Goal: Task Accomplishment & Management: Manage account settings

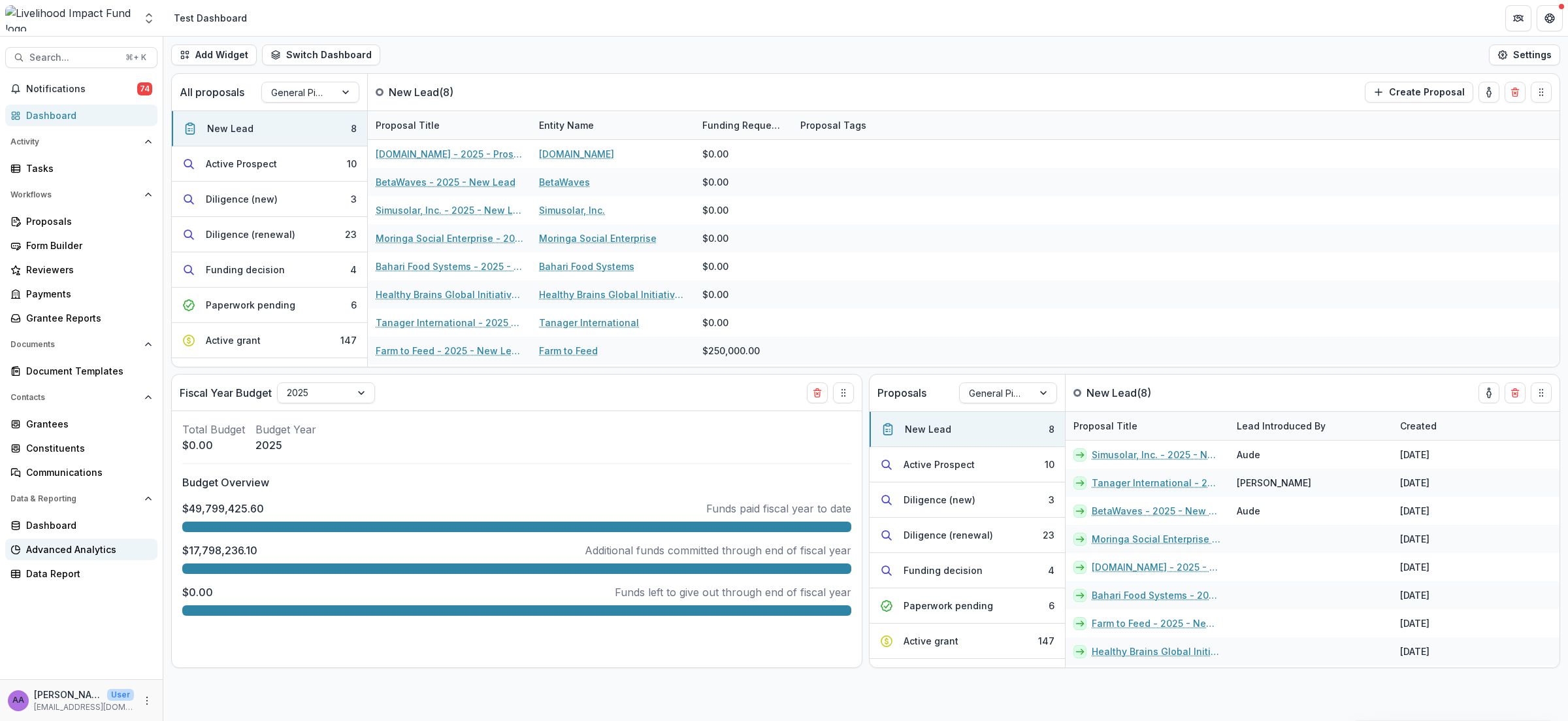
click at [66, 552] on div "Advanced Analytics" at bounding box center [86, 549] width 121 height 14
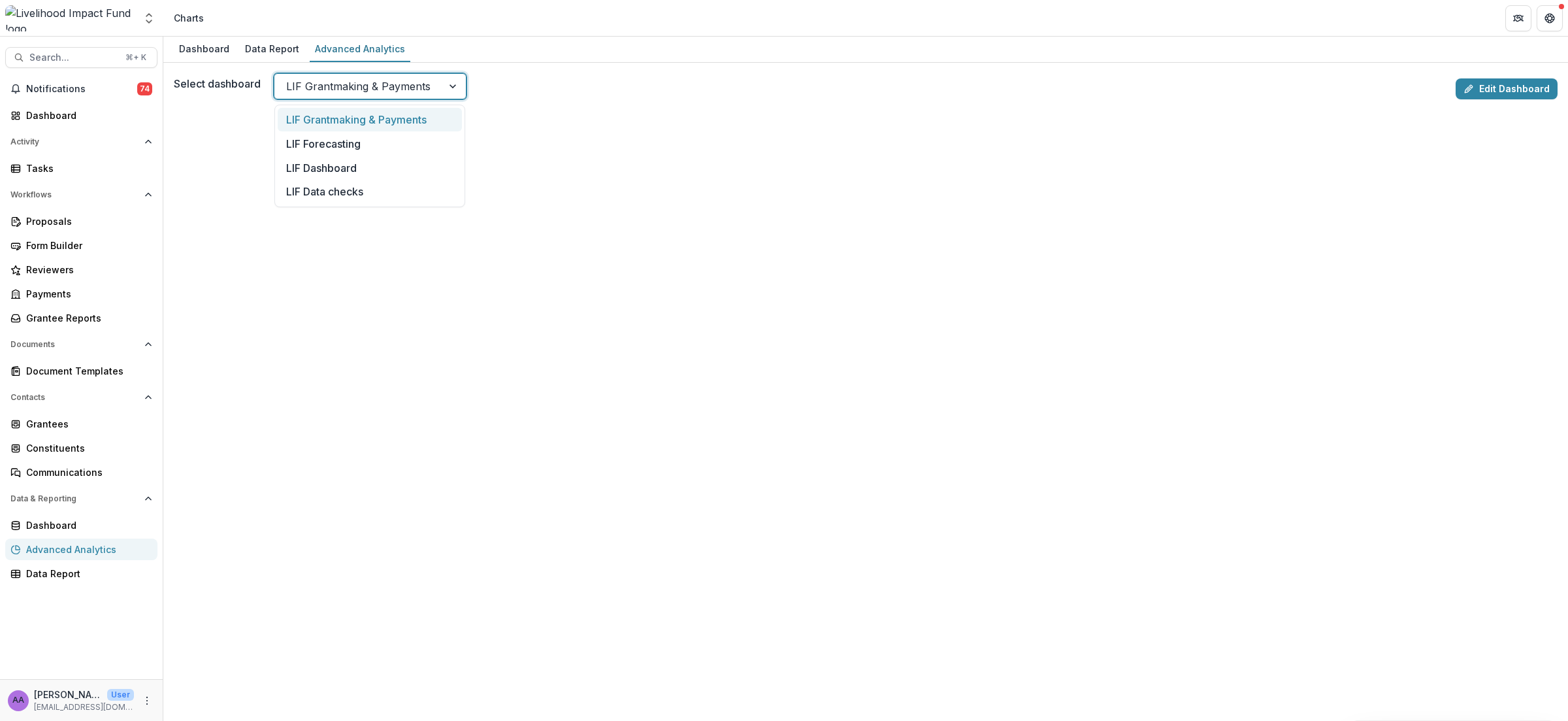
click at [436, 94] on div "LIF Grantmaking & Payments" at bounding box center [358, 86] width 168 height 21
click at [393, 166] on div "LIF Dashboard" at bounding box center [370, 168] width 184 height 24
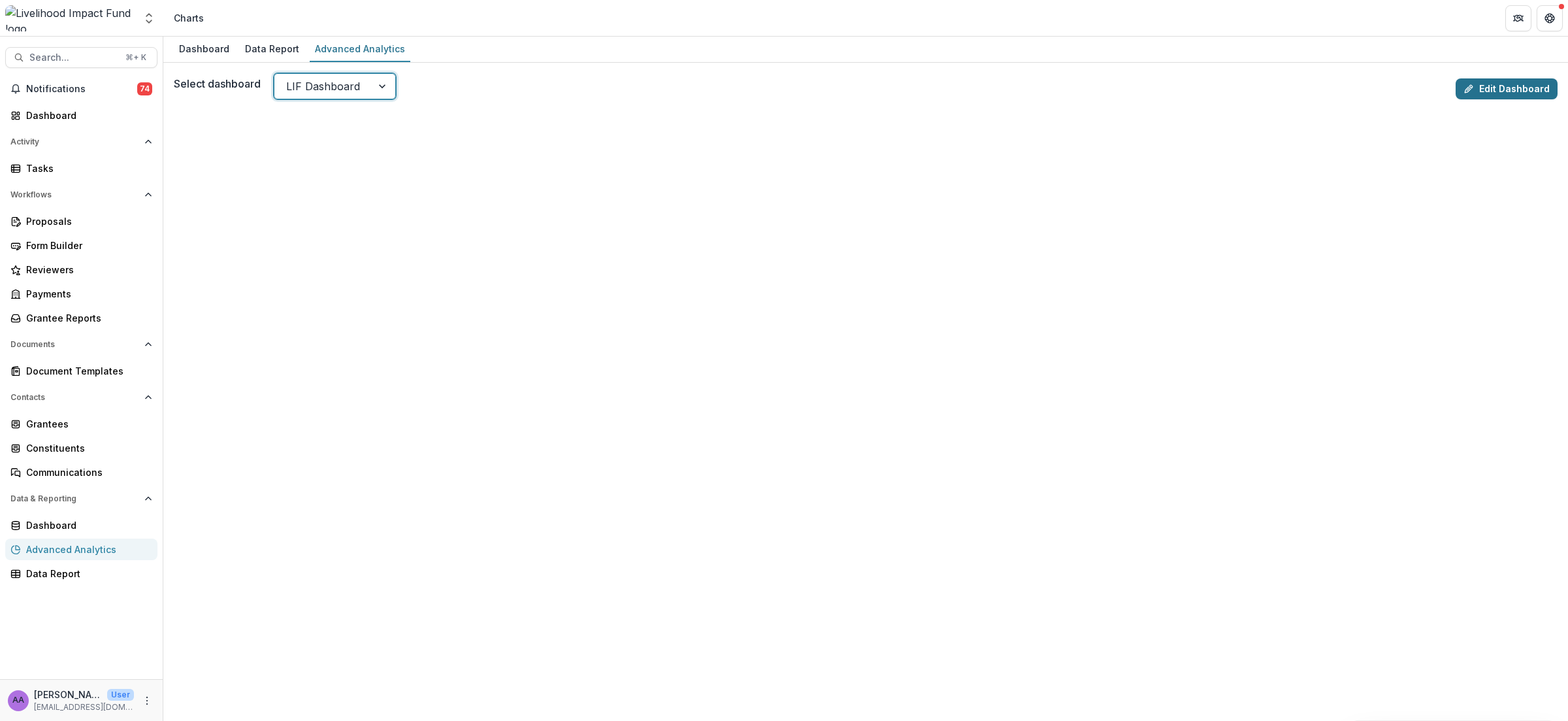
click at [1199, 88] on link "Edit Dashboard" at bounding box center [1506, 89] width 102 height 21
click at [70, 545] on div "Advanced Analytics" at bounding box center [86, 549] width 121 height 14
click at [364, 86] on div "LIF Dashboard" at bounding box center [323, 86] width 97 height 21
click at [356, 149] on div "LIF Forecasting" at bounding box center [335, 159] width 114 height 24
click at [374, 84] on div at bounding box center [386, 86] width 24 height 25
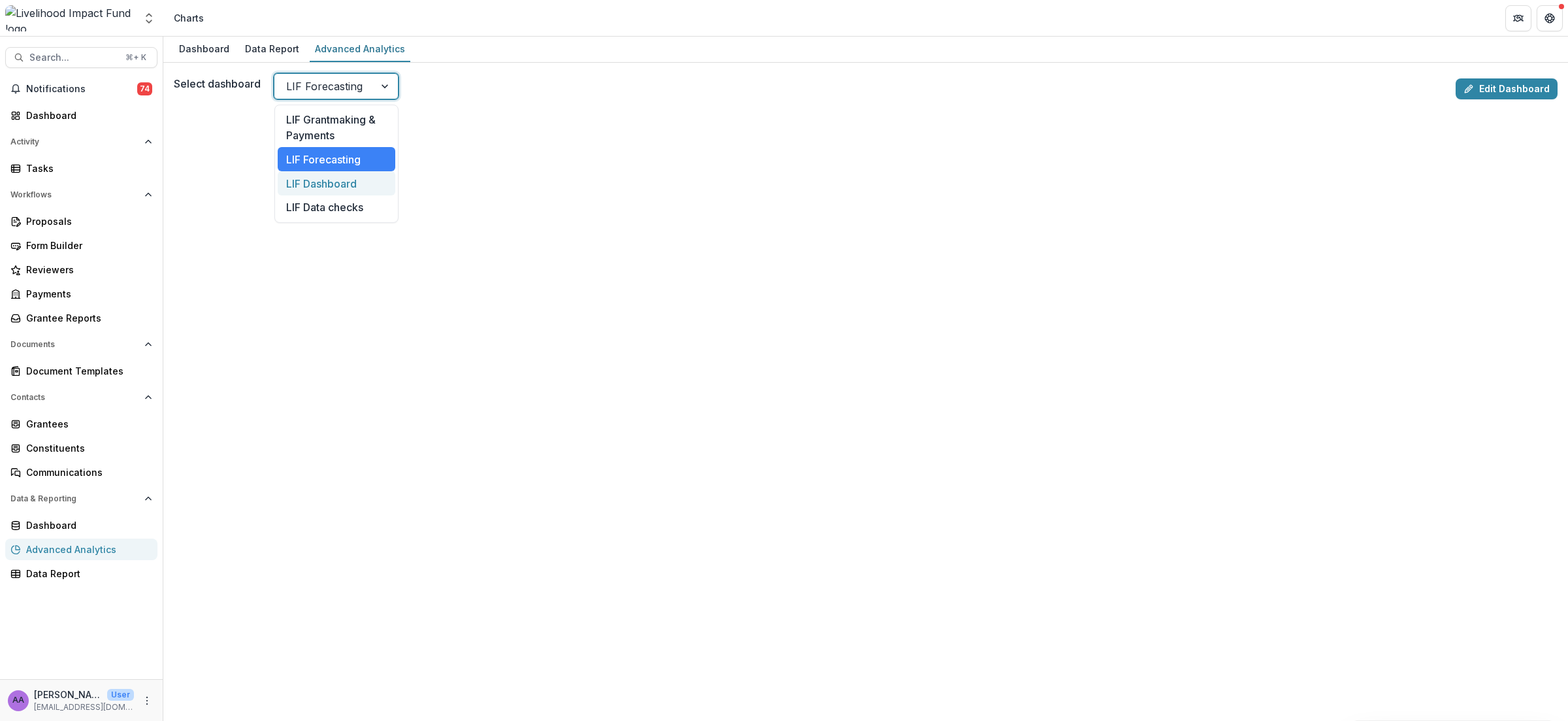
click at [339, 177] on div "LIF Dashboard" at bounding box center [337, 183] width 117 height 24
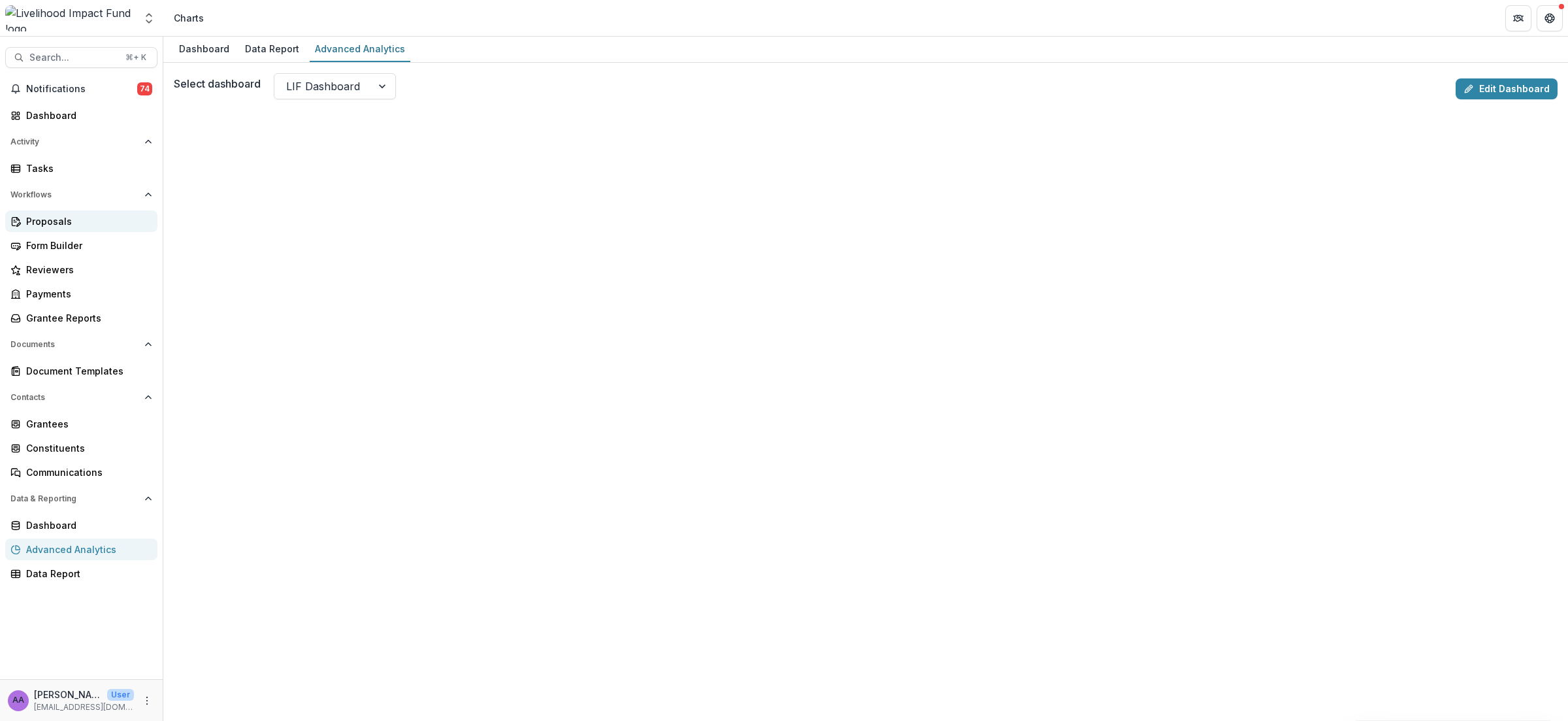
click at [47, 221] on div "Proposals" at bounding box center [86, 221] width 121 height 14
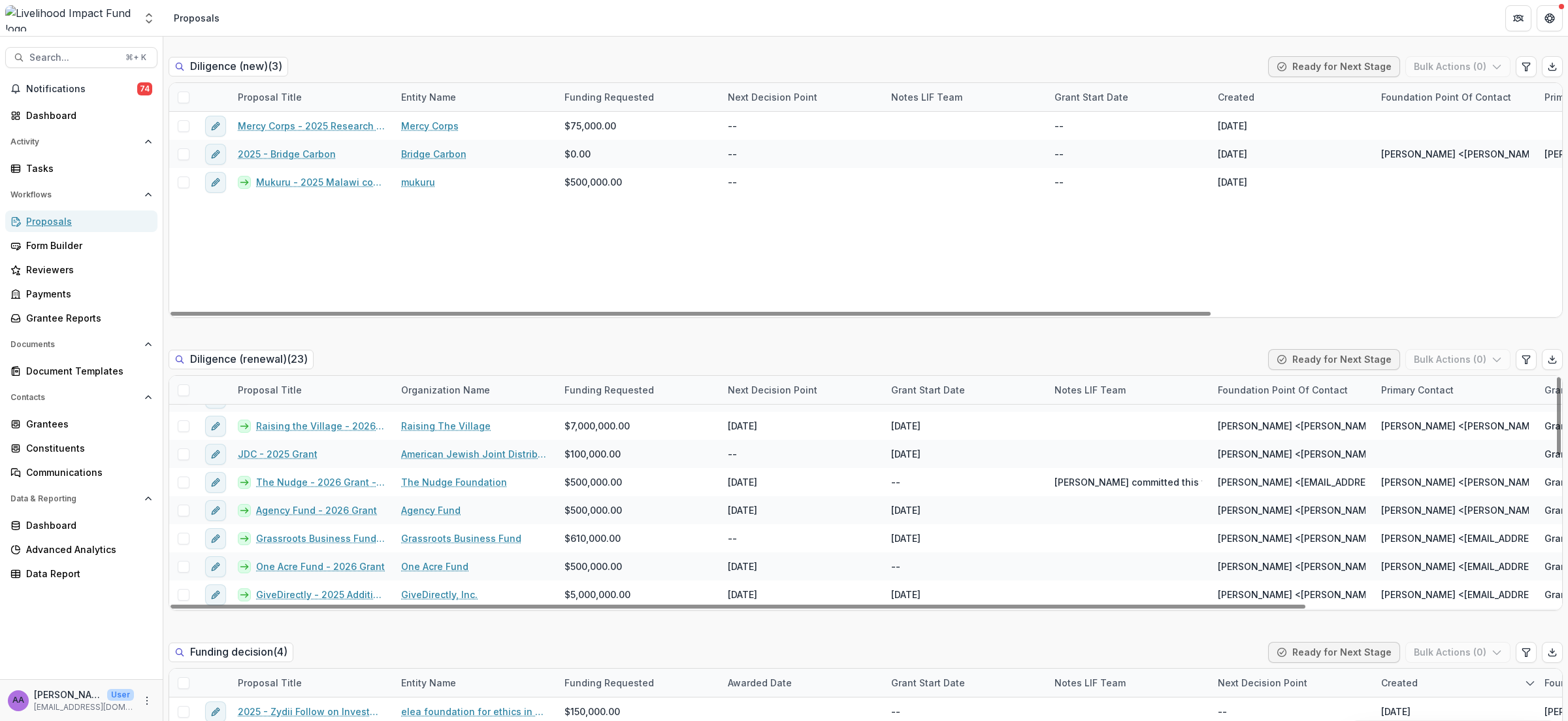
scroll to position [247, 0]
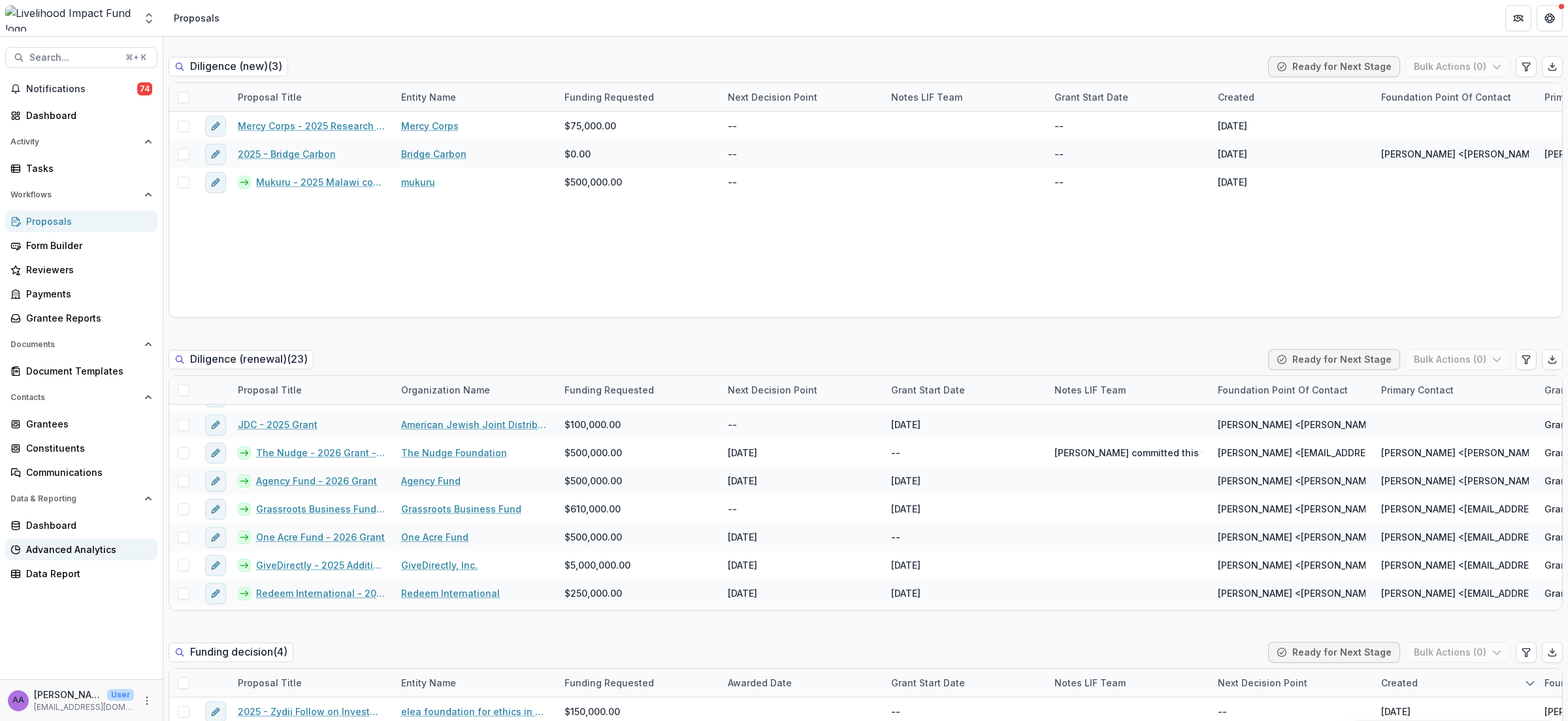
click at [71, 550] on div "Advanced Analytics" at bounding box center [86, 549] width 121 height 14
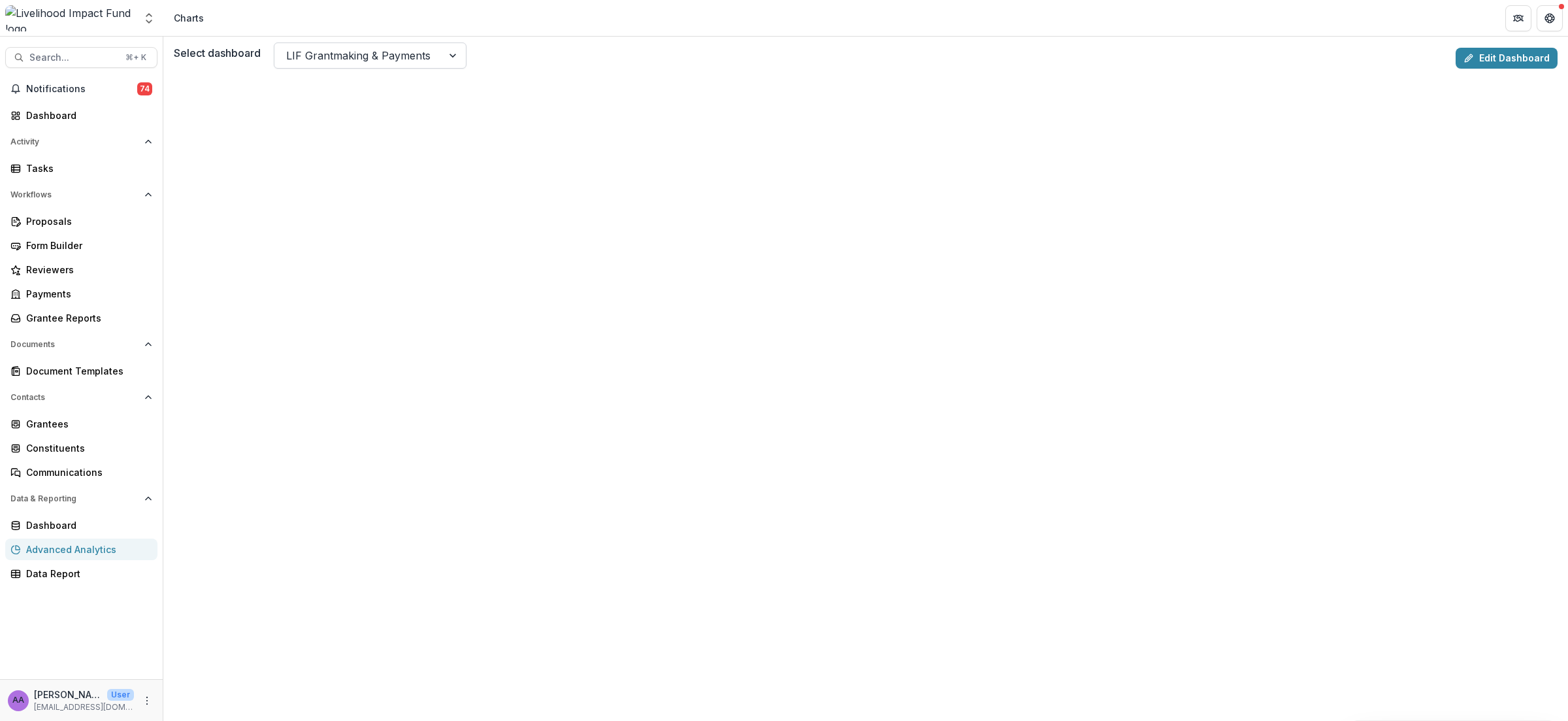
click at [413, 54] on div at bounding box center [358, 55] width 145 height 18
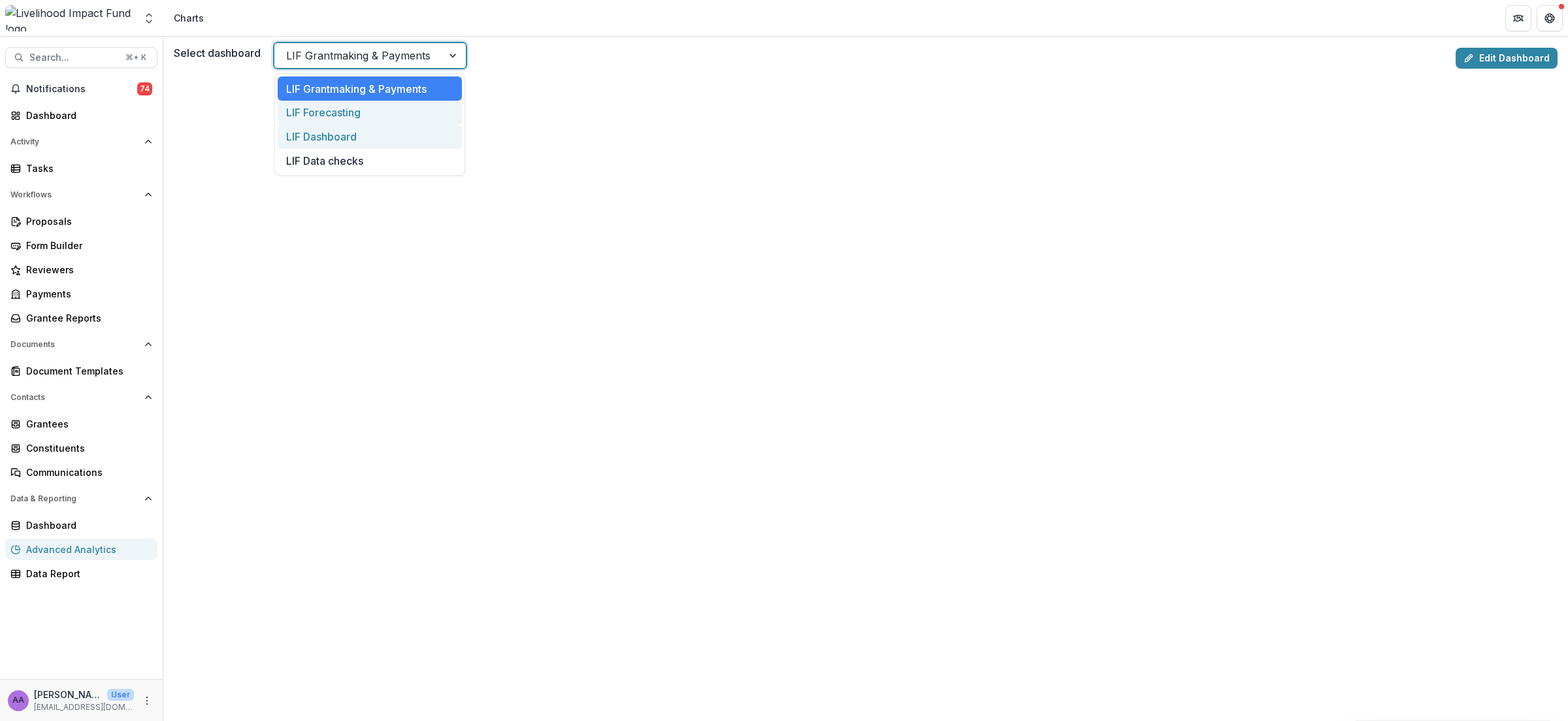
click at [386, 141] on div "LIF Dashboard" at bounding box center [370, 137] width 184 height 24
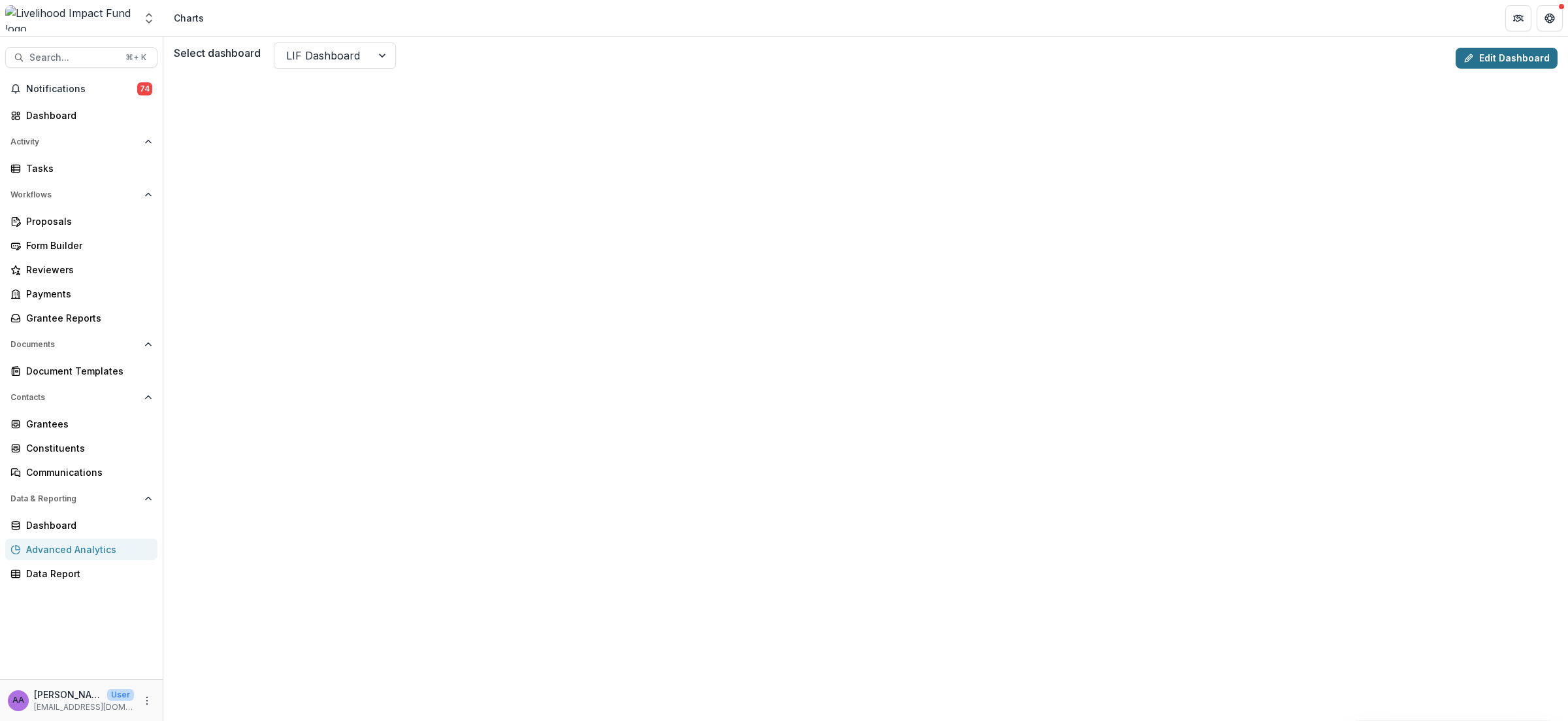
click at [1199, 48] on link "Edit Dashboard" at bounding box center [1506, 58] width 102 height 21
click at [64, 223] on div "Proposals" at bounding box center [86, 221] width 121 height 14
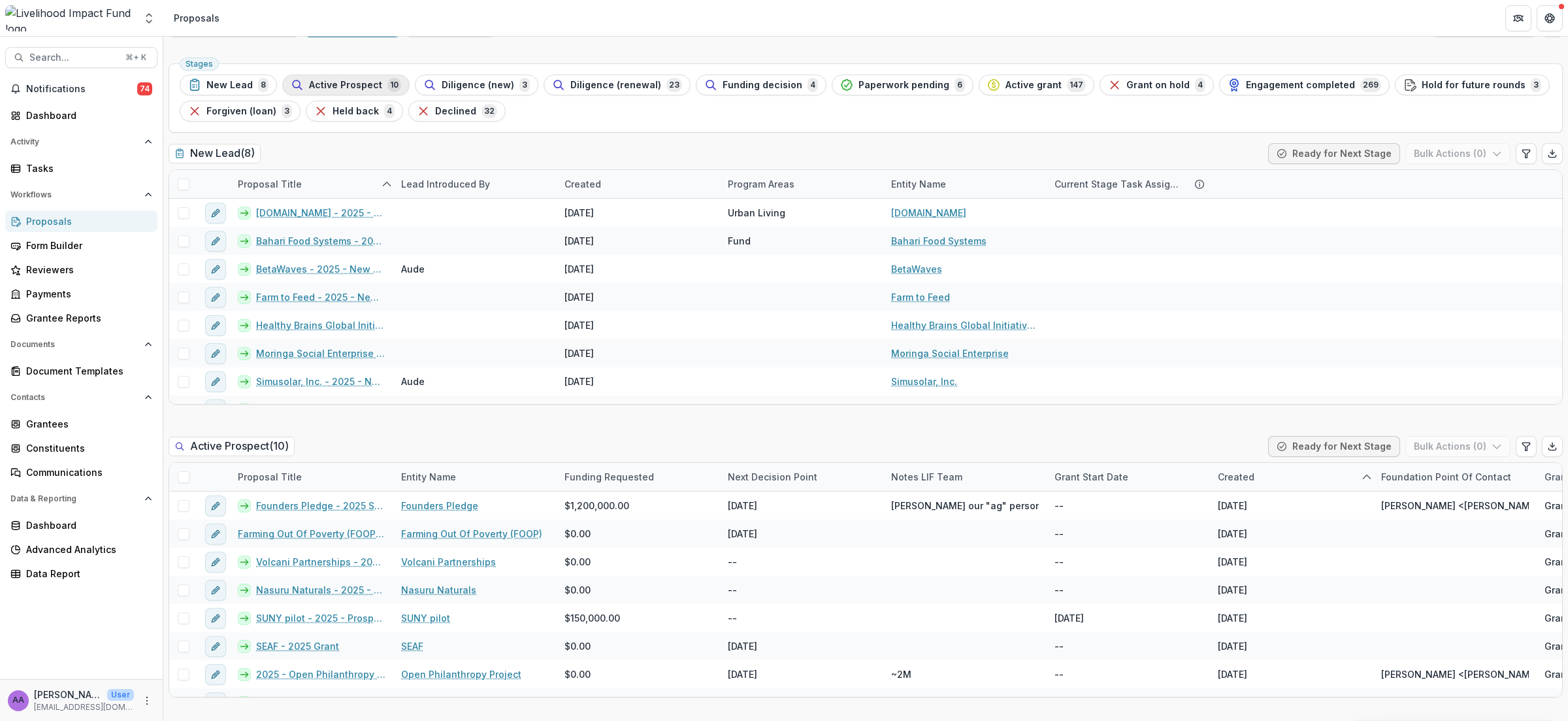
click at [343, 92] on div "Active Prospect 10" at bounding box center [345, 85] width 110 height 15
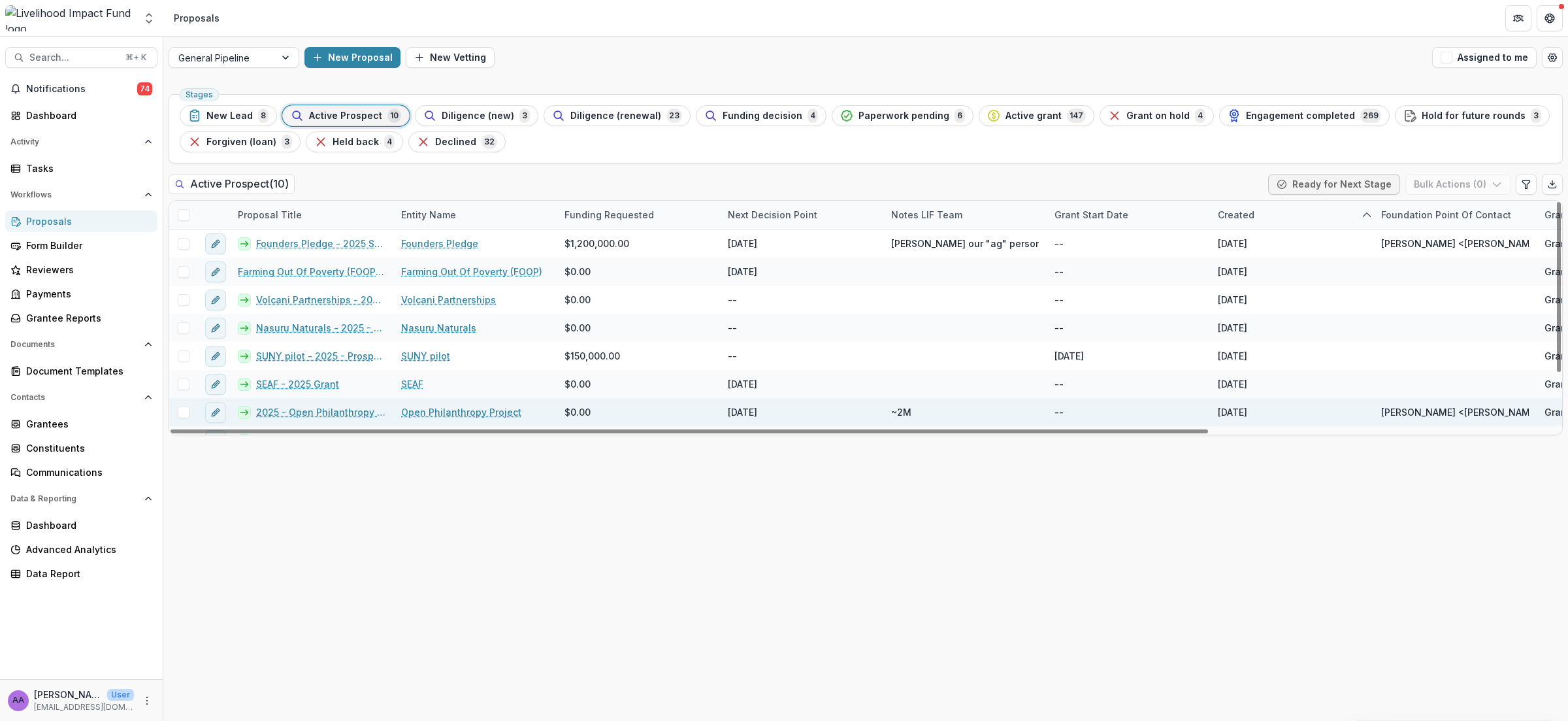
scroll to position [76, 0]
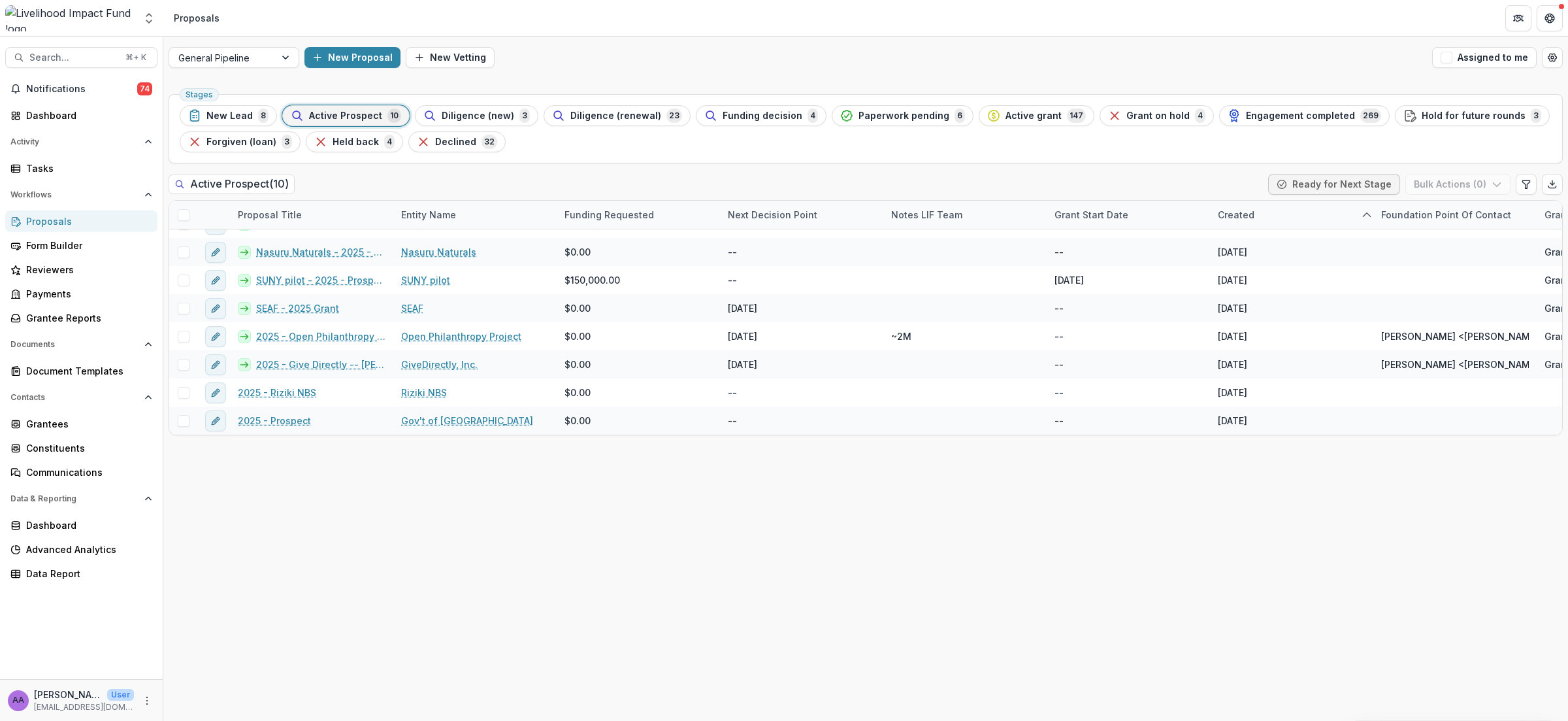
click at [244, 121] on span "New Lead" at bounding box center [230, 116] width 46 height 11
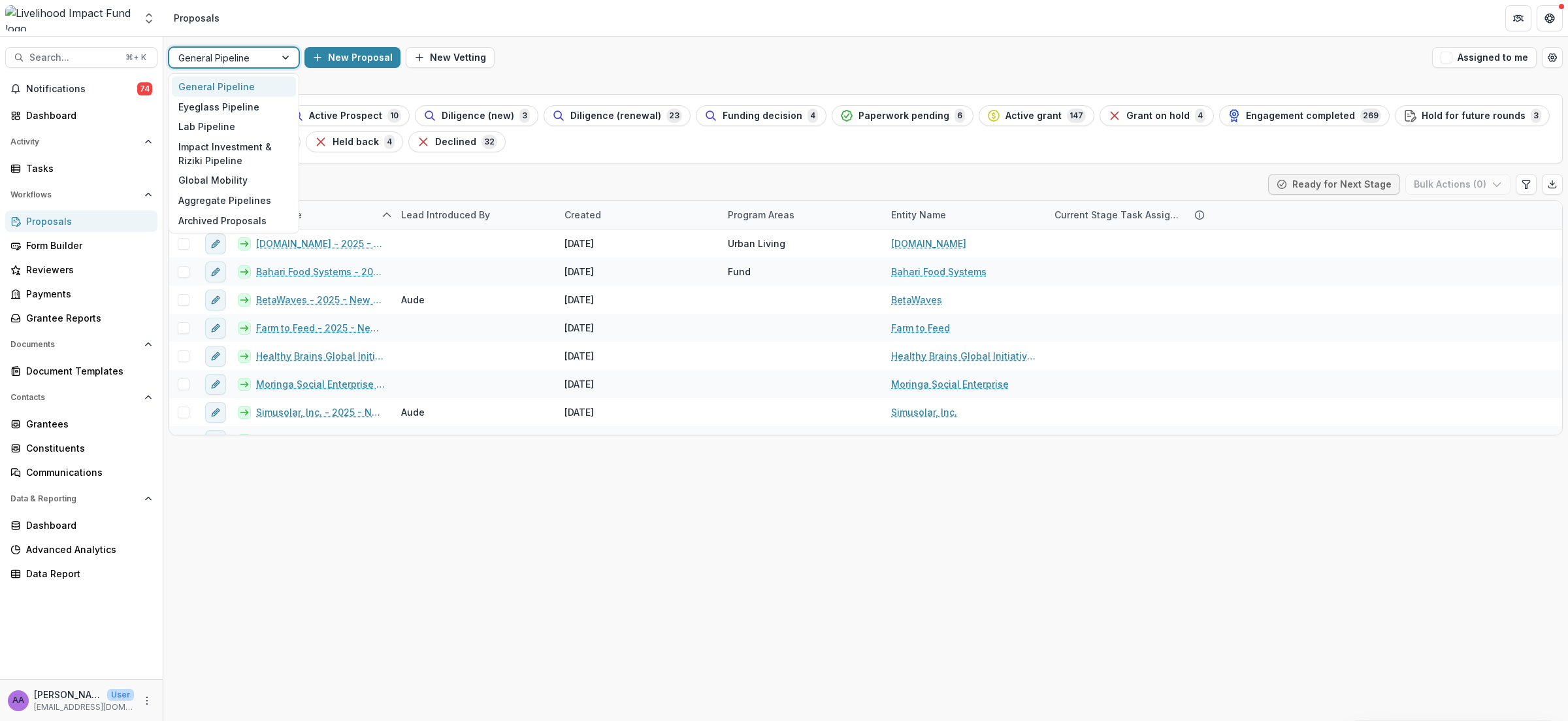
click at [240, 59] on div at bounding box center [222, 57] width 88 height 17
click at [236, 104] on div "Eyeglass Pipeline" at bounding box center [234, 106] width 124 height 20
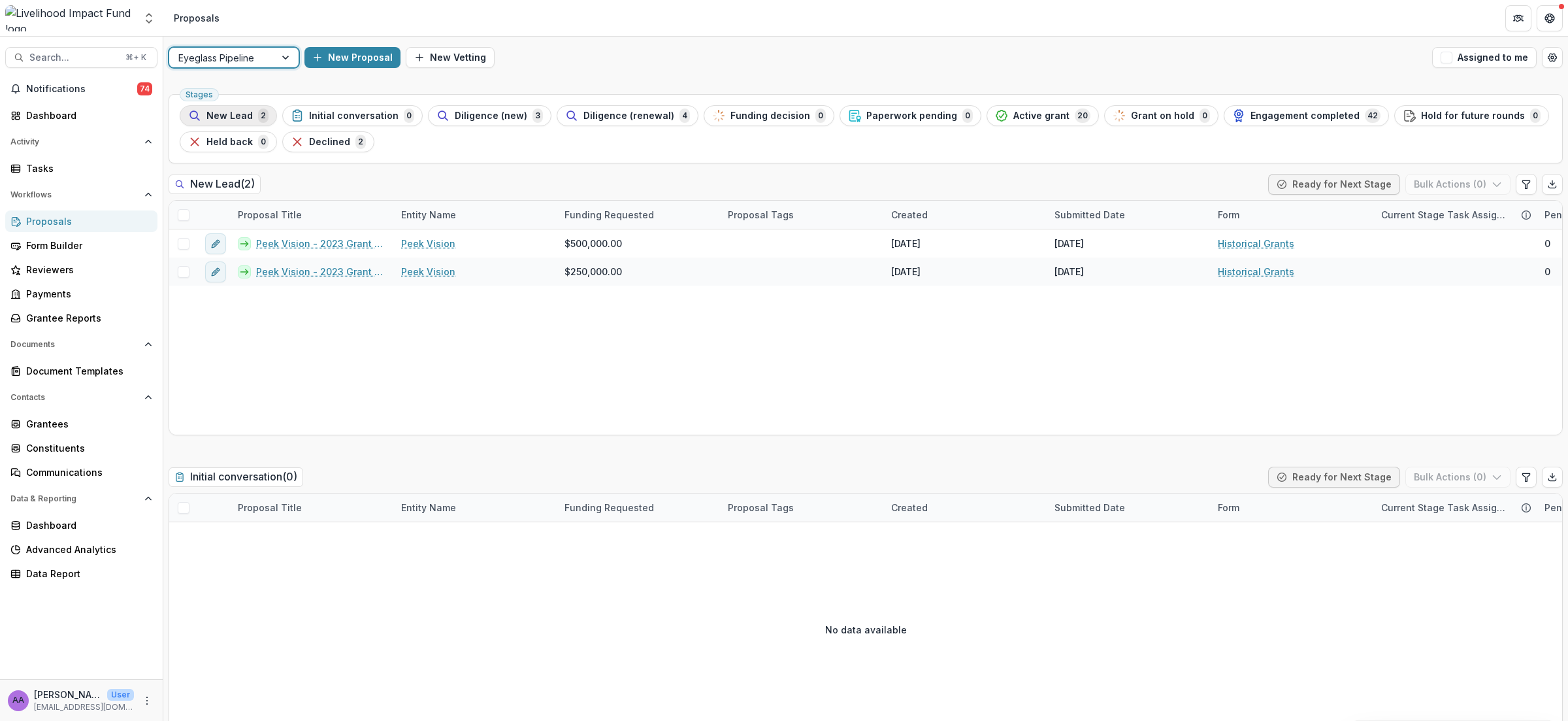
click at [236, 108] on div "New Lead 2" at bounding box center [228, 116] width 81 height 15
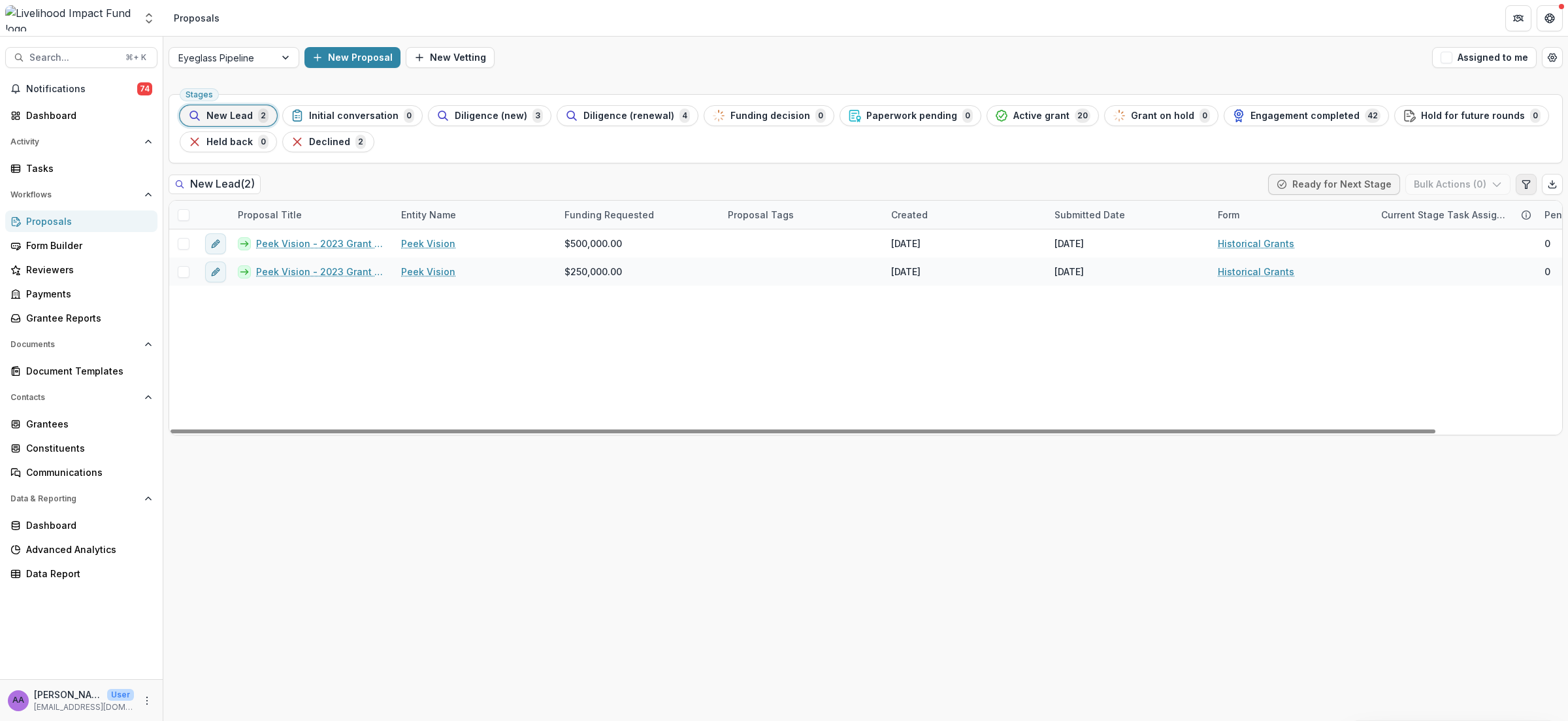
click at [1199, 185] on icon "Edit table settings" at bounding box center [1526, 184] width 11 height 11
select select "******"
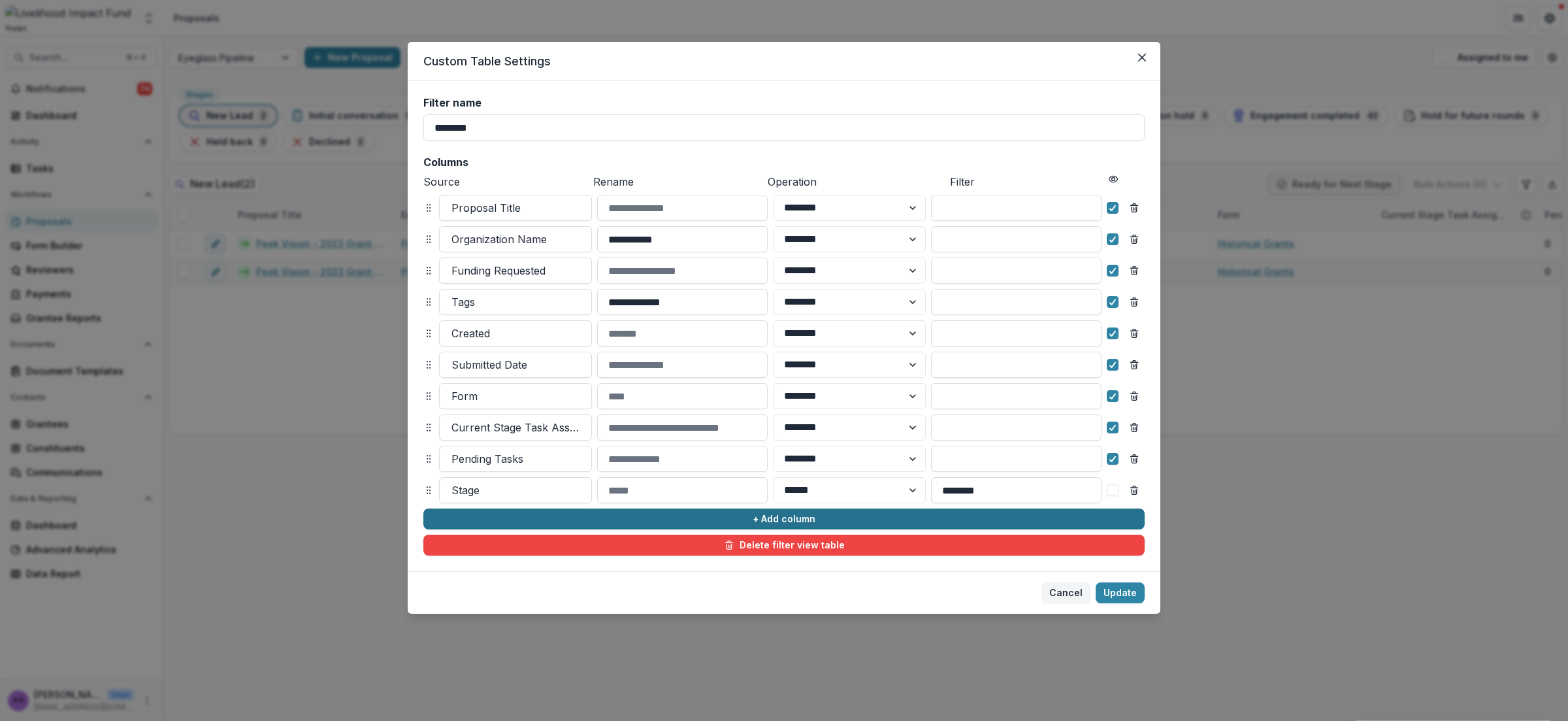
click at [779, 516] on button "+ Add column" at bounding box center [783, 519] width 721 height 21
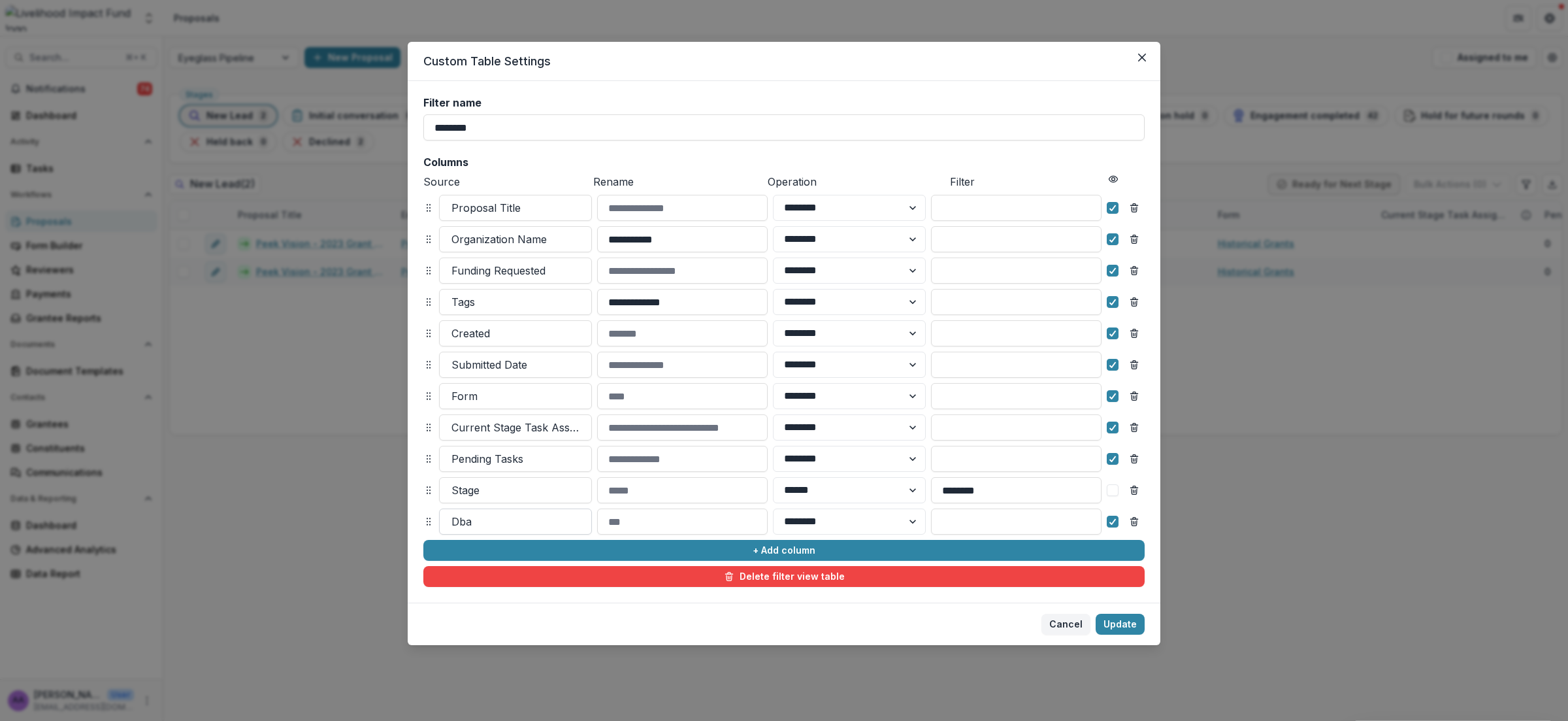
click at [483, 524] on div at bounding box center [515, 522] width 128 height 18
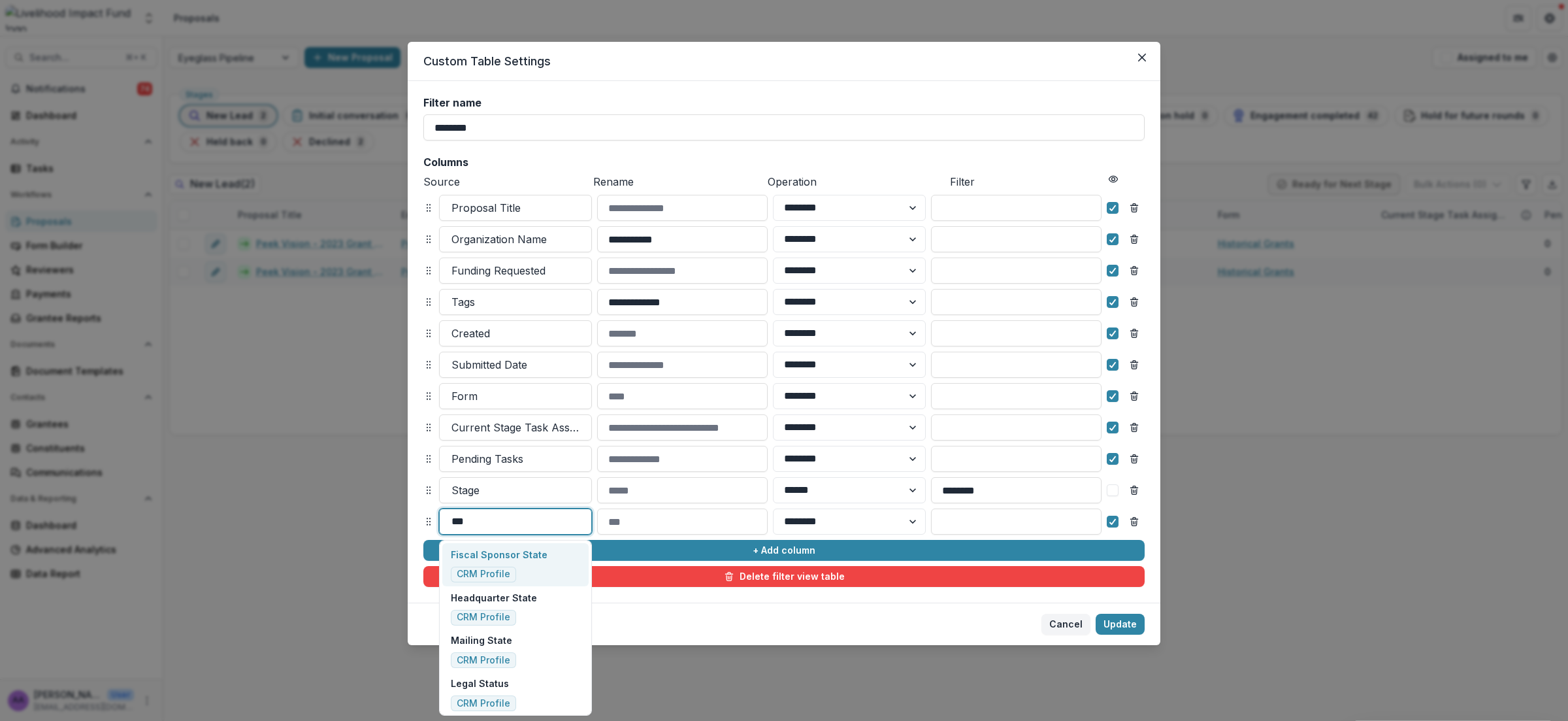
type input "****"
click at [526, 550] on p "Grant Start Date" at bounding box center [500, 554] width 99 height 14
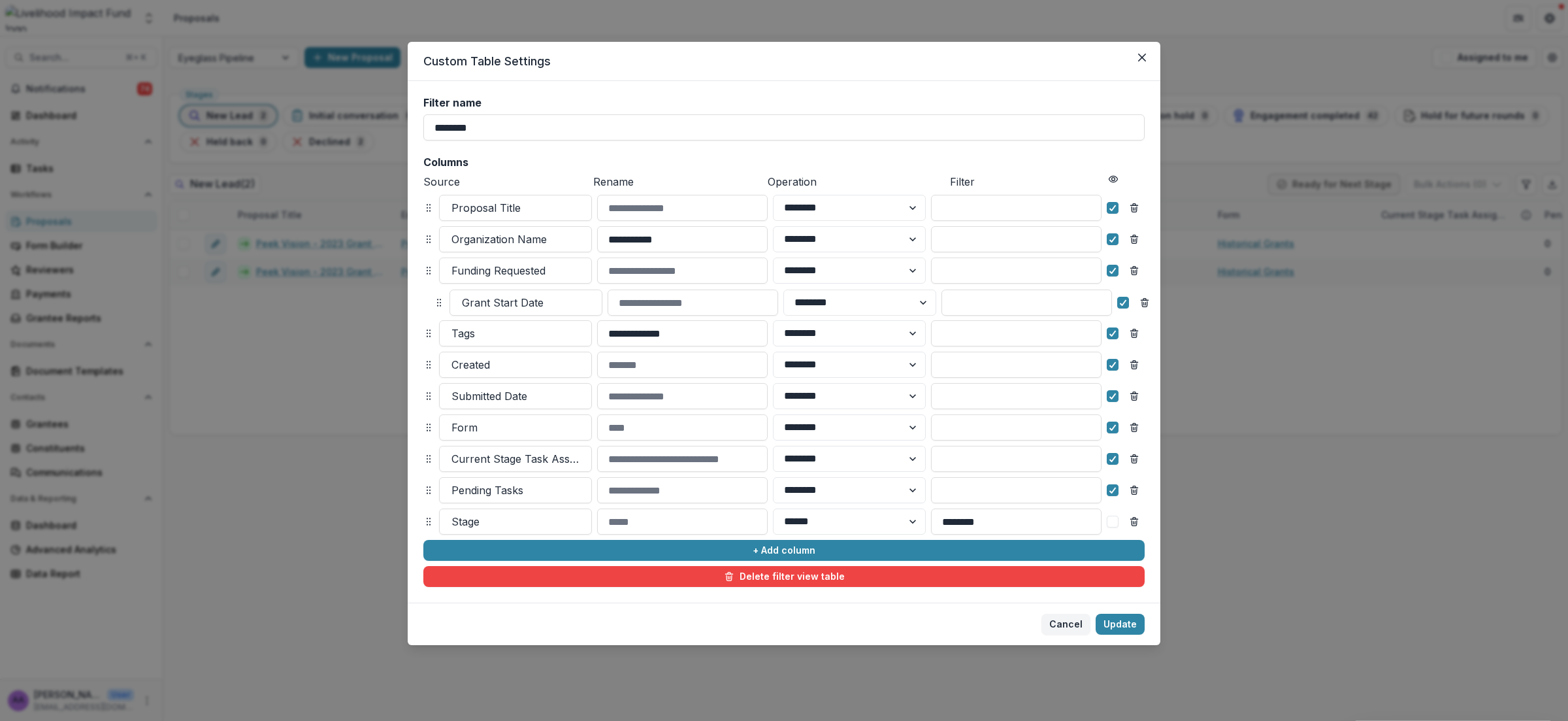
drag, startPoint x: 432, startPoint y: 518, endPoint x: 442, endPoint y: 300, distance: 218.2
click at [442, 300] on icon at bounding box center [439, 302] width 11 height 11
select select "******"
click at [1136, 609] on button "Update" at bounding box center [1120, 624] width 49 height 21
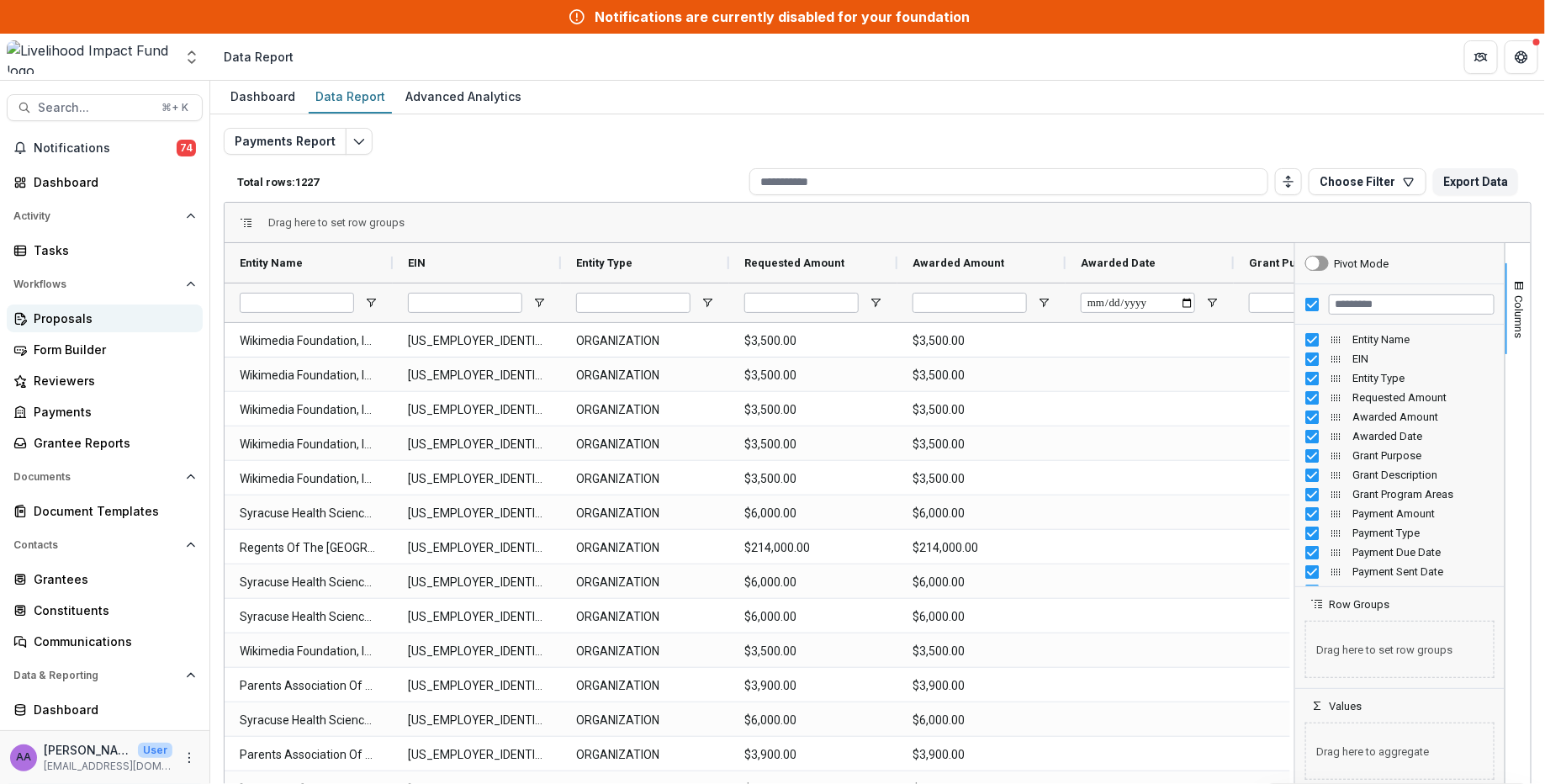
click at [75, 322] on div "Proposals" at bounding box center [111, 318] width 156 height 18
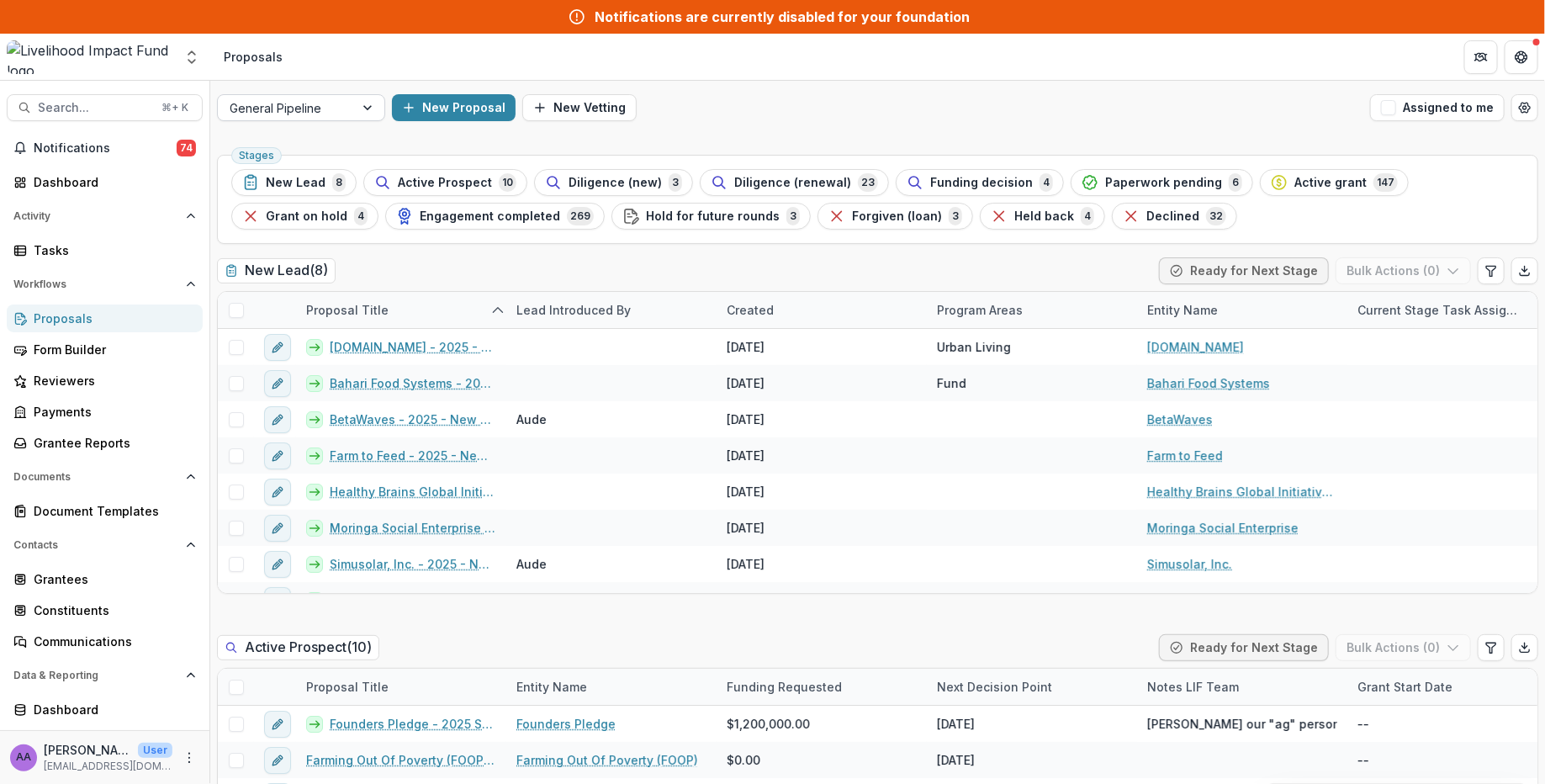
click at [315, 114] on div at bounding box center [286, 108] width 113 height 21
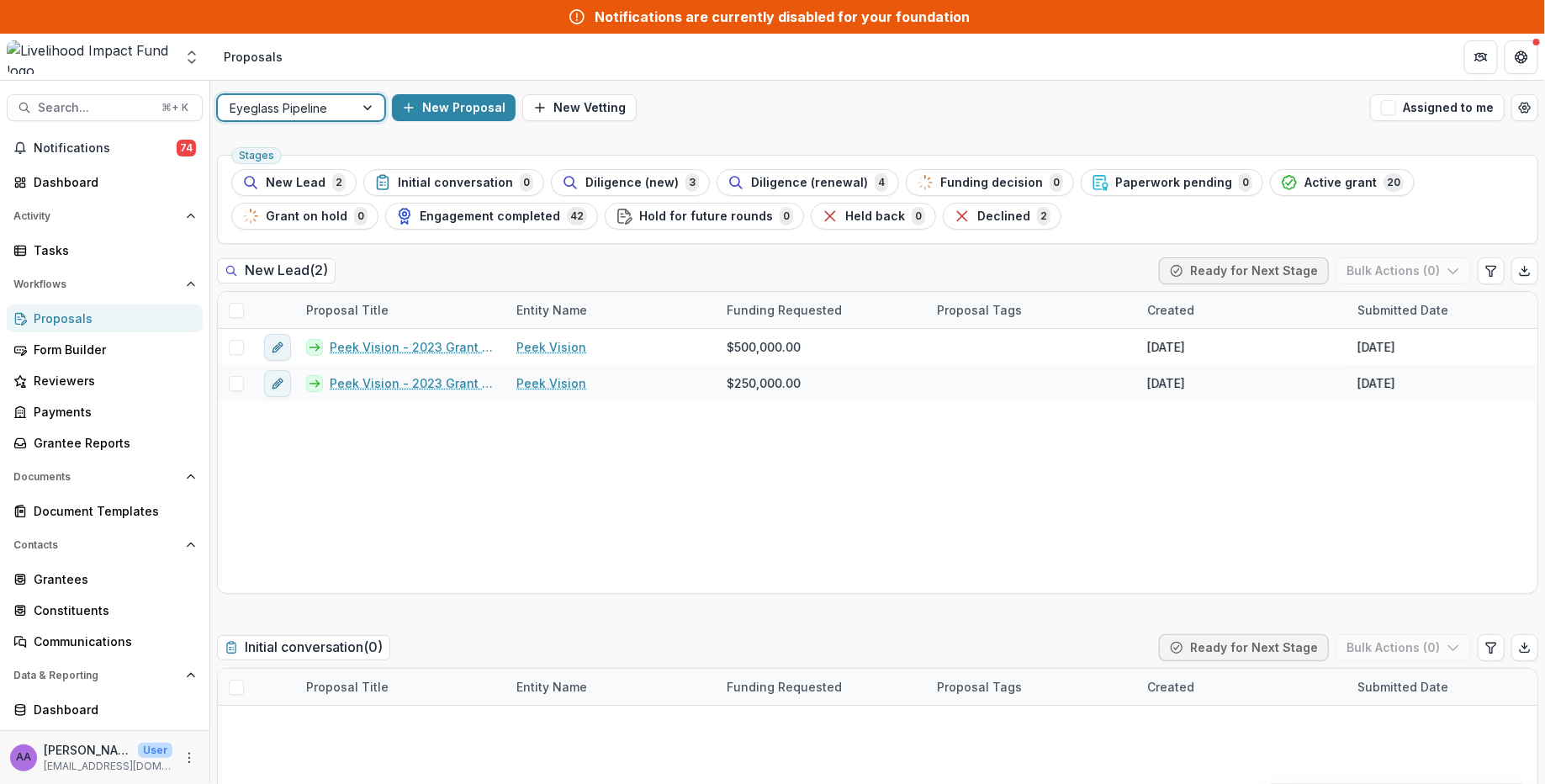
click at [347, 113] on div "Eyeglass Pipeline" at bounding box center [286, 108] width 136 height 25
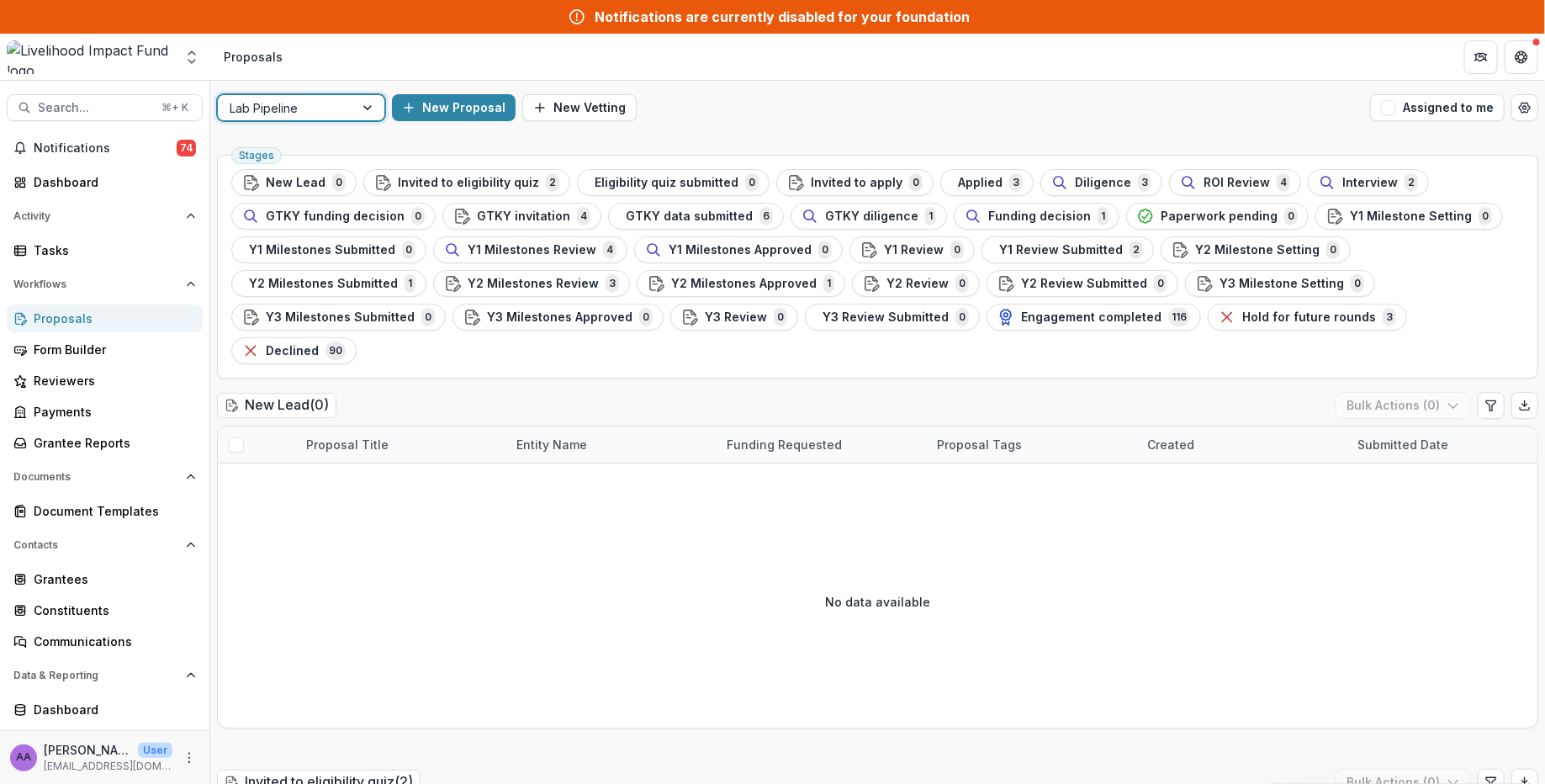
click at [340, 102] on div at bounding box center [286, 108] width 113 height 21
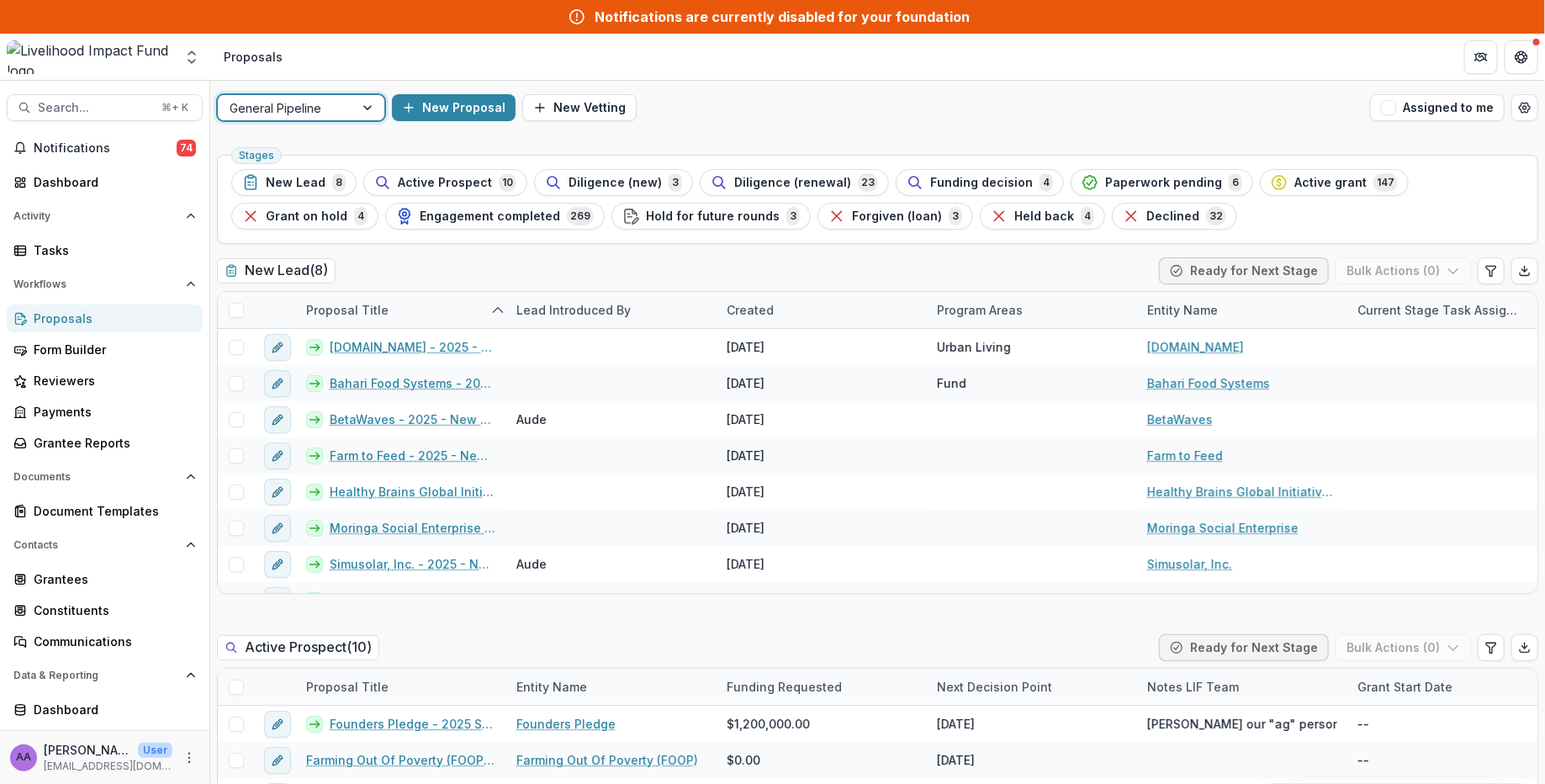
click at [315, 106] on div at bounding box center [286, 108] width 113 height 21
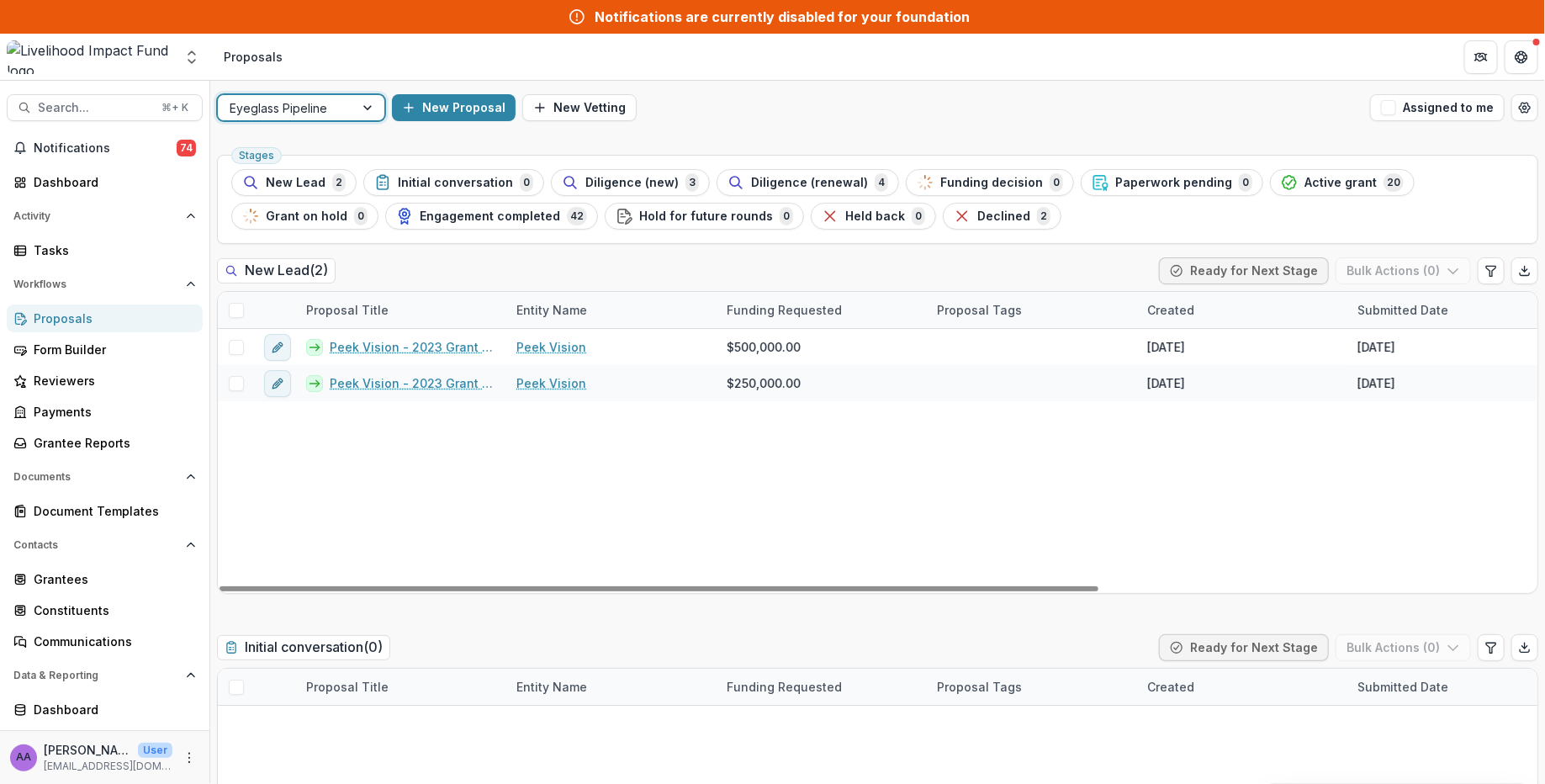
click at [328, 99] on div at bounding box center [286, 108] width 113 height 21
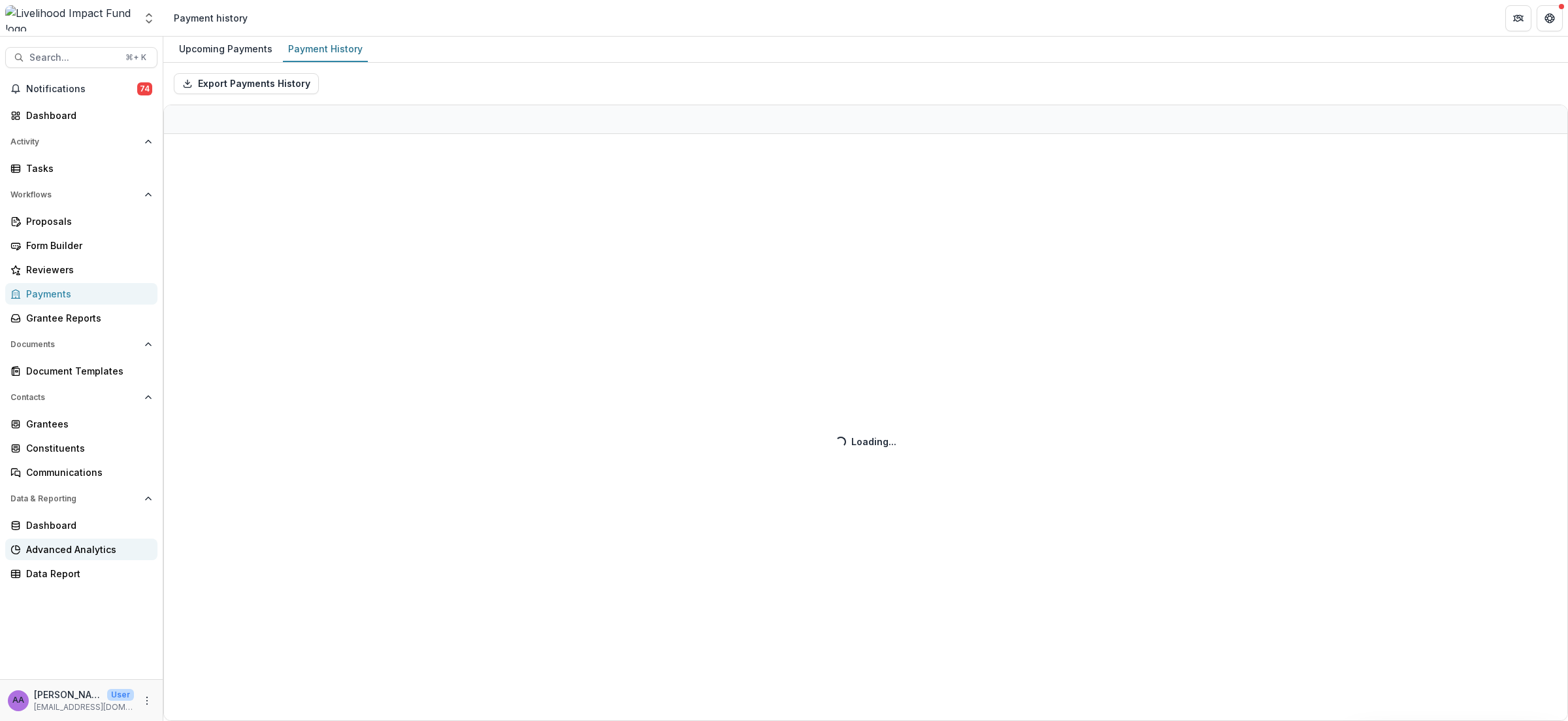
click at [87, 545] on div "Advanced Analytics" at bounding box center [86, 549] width 121 height 14
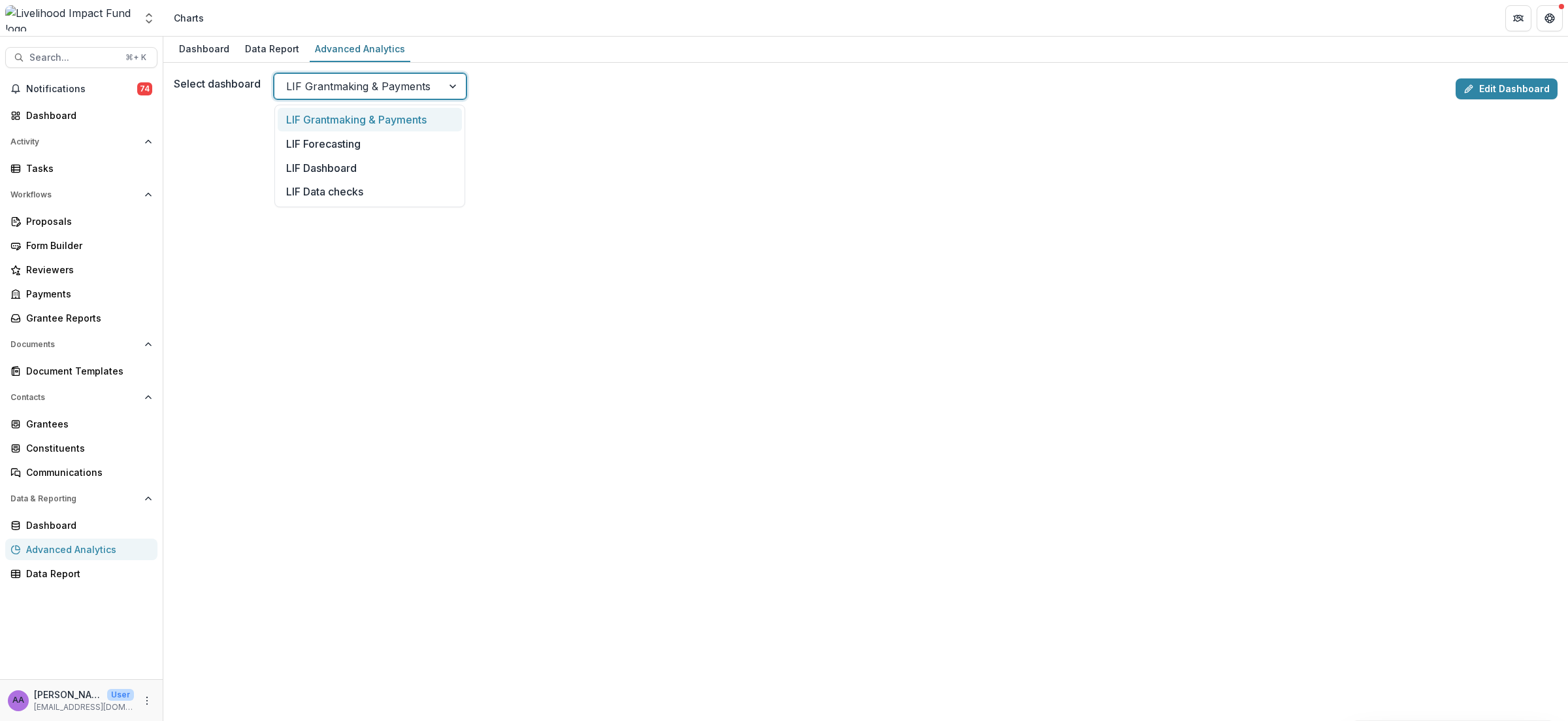
click at [338, 96] on div "LIF Grantmaking & Payments" at bounding box center [370, 86] width 193 height 26
click at [326, 161] on div "LIF Dashboard" at bounding box center [370, 168] width 184 height 24
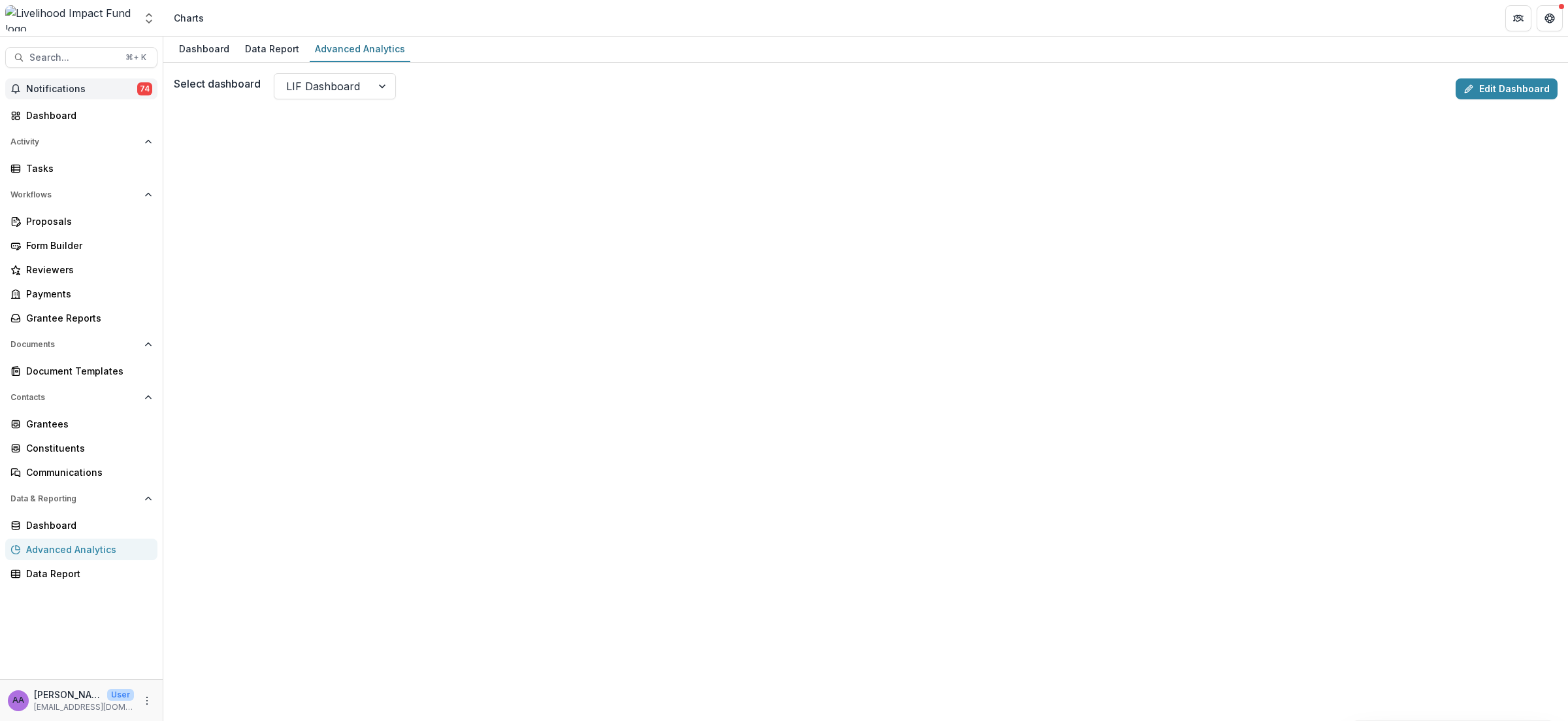
click at [59, 94] on span "Notifications" at bounding box center [82, 89] width 111 height 11
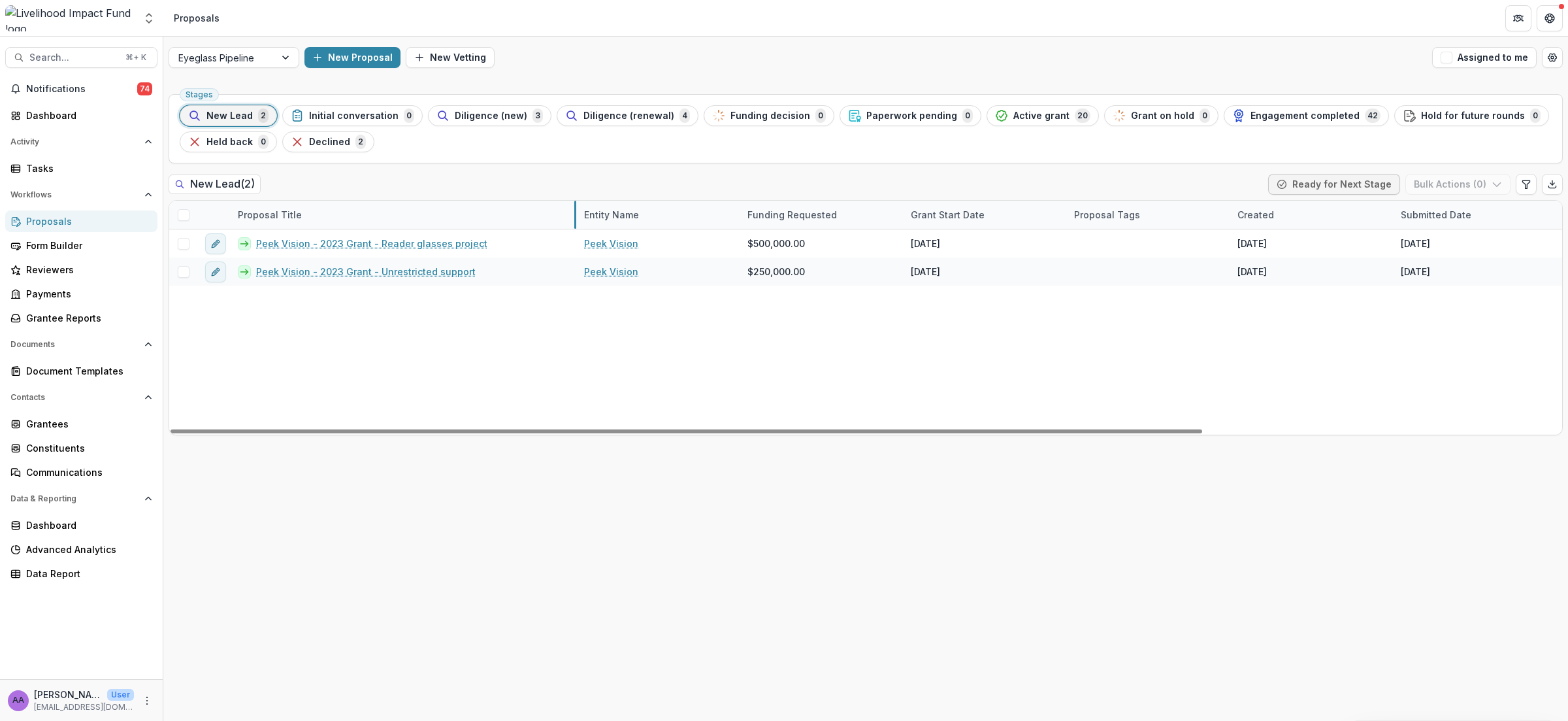
drag, startPoint x: 392, startPoint y: 211, endPoint x: 574, endPoint y: 175, distance: 185.5
click at [105, 548] on div "Advanced Analytics" at bounding box center [86, 549] width 121 height 14
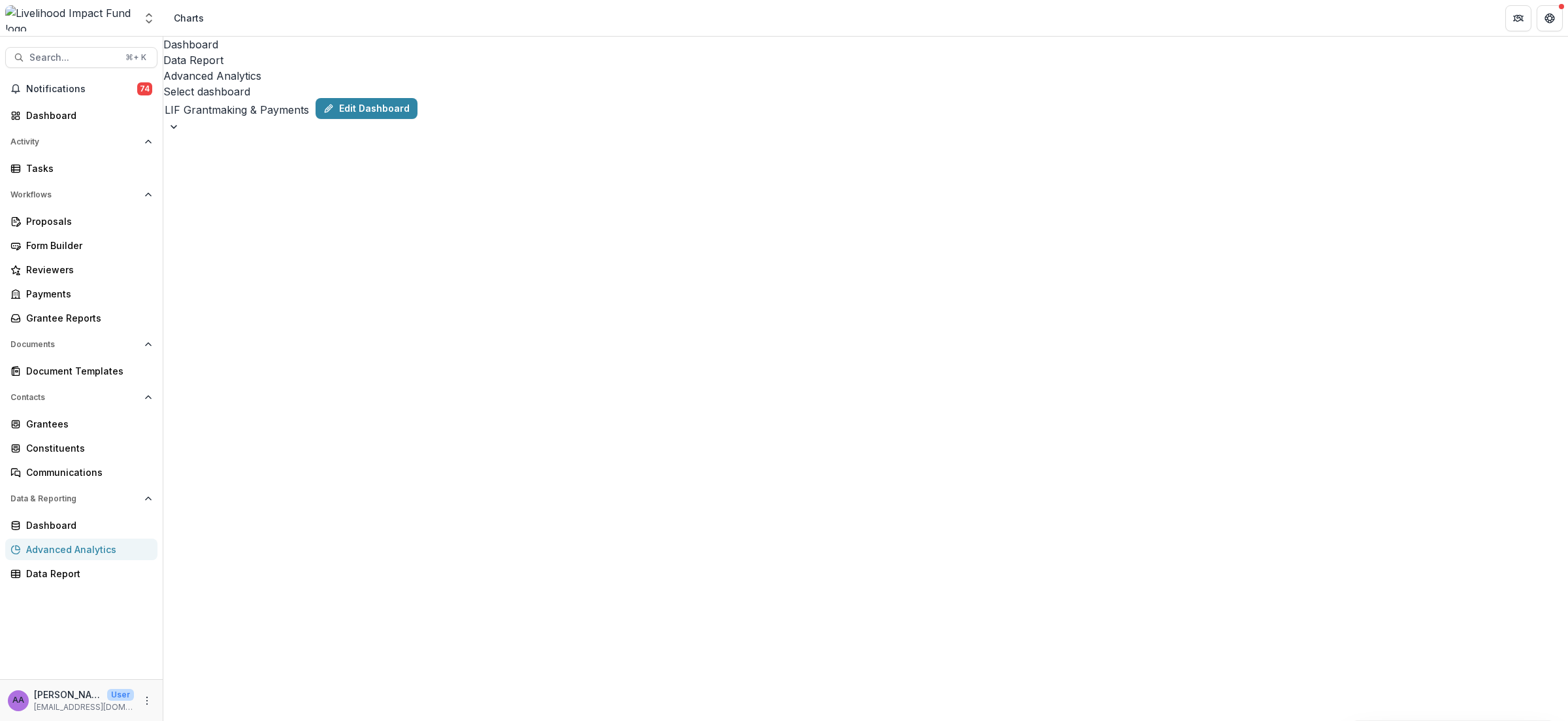
click at [310, 99] on div "LIF Grantmaking & Payments" at bounding box center [236, 110] width 147 height 21
click at [357, 98] on link "Edit Dashboard" at bounding box center [306, 108] width 102 height 21
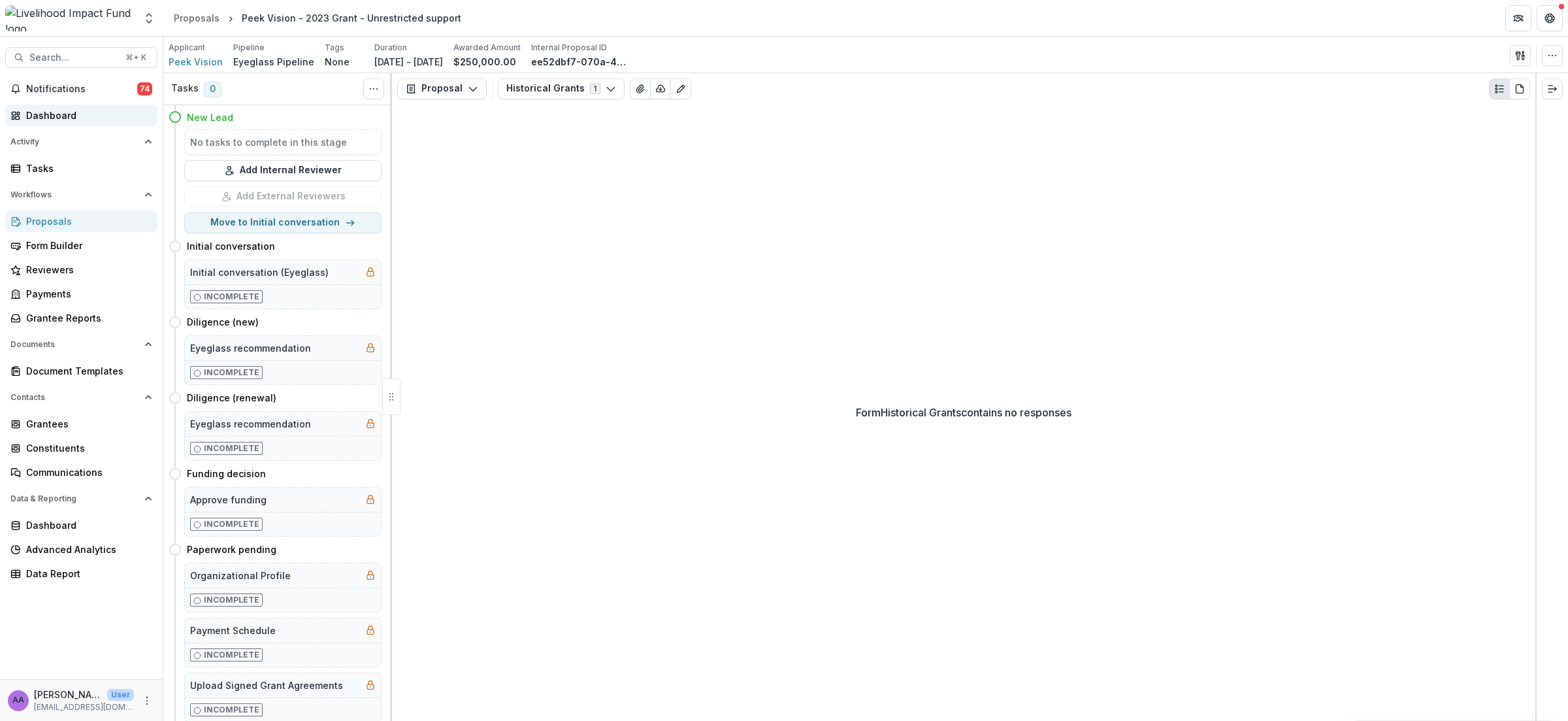
click at [61, 112] on div "Dashboard" at bounding box center [86, 115] width 121 height 14
